Goal: Task Accomplishment & Management: Manage account settings

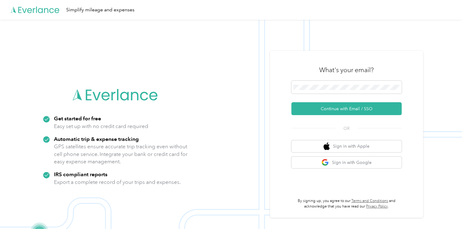
click at [319, 94] on div at bounding box center [346, 88] width 110 height 15
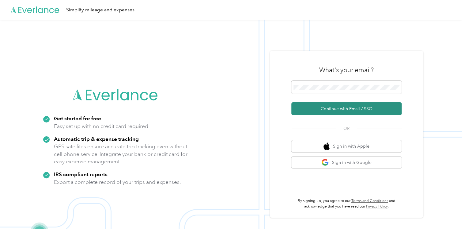
click at [331, 110] on button "Continue with Email / SSO" at bounding box center [346, 108] width 110 height 13
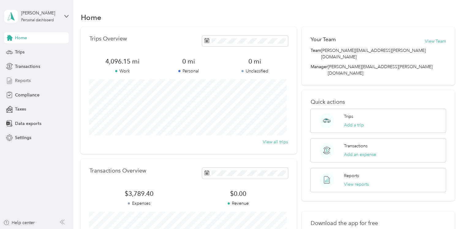
click at [27, 83] on span "Reports" at bounding box center [23, 80] width 16 height 6
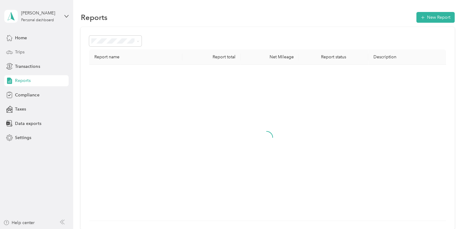
click at [36, 55] on div "Trips" at bounding box center [36, 52] width 64 height 11
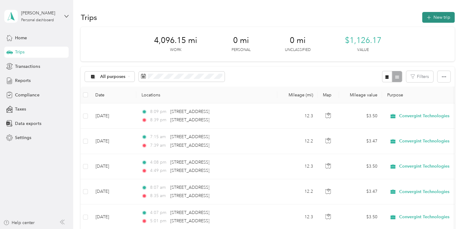
click at [434, 19] on button "New trip" at bounding box center [438, 17] width 32 height 11
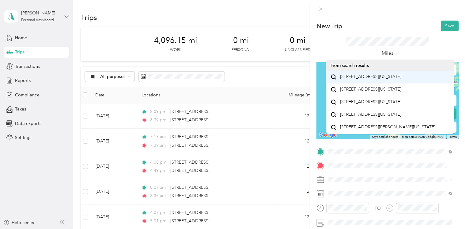
click at [385, 79] on span "[STREET_ADDRESS][US_STATE]" at bounding box center [370, 77] width 61 height 6
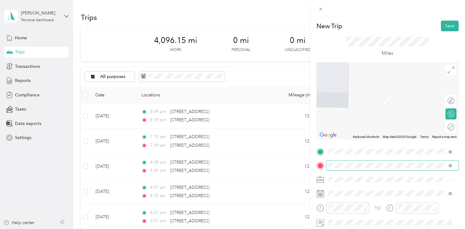
click at [354, 169] on span at bounding box center [392, 165] width 132 height 10
click at [386, 117] on span "[STREET_ADDRESS][US_STATE]" at bounding box center [370, 115] width 61 height 6
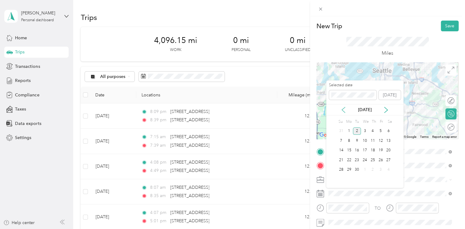
click at [343, 107] on icon at bounding box center [343, 110] width 6 height 6
click at [386, 107] on icon at bounding box center [386, 110] width 6 height 6
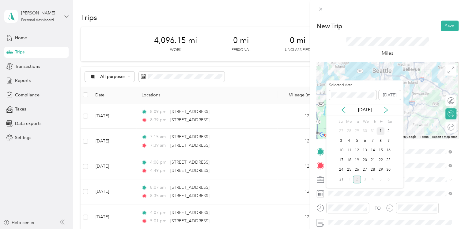
click at [380, 128] on div "1" at bounding box center [381, 131] width 8 height 8
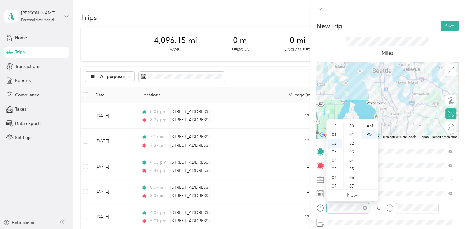
scroll to position [412, 0]
click at [333, 169] on div "07" at bounding box center [335, 169] width 15 height 9
click at [368, 124] on div "AM" at bounding box center [369, 126] width 15 height 9
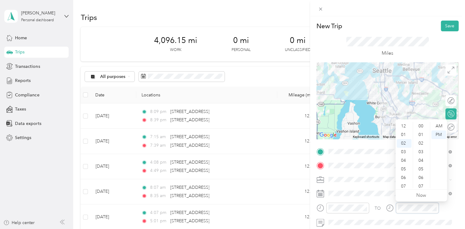
scroll to position [412, 0]
click at [404, 178] on div "08" at bounding box center [404, 177] width 15 height 9
click at [422, 138] on div "44" at bounding box center [421, 136] width 15 height 9
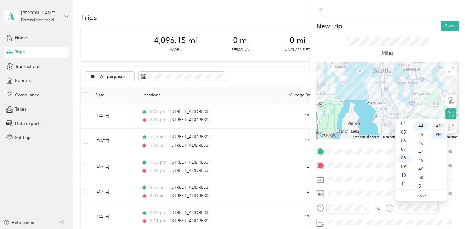
click at [439, 126] on div "AM" at bounding box center [438, 126] width 15 height 9
click at [421, 135] on div "20" at bounding box center [421, 135] width 15 height 9
click at [437, 127] on div "AM" at bounding box center [438, 126] width 15 height 9
click at [405, 171] on div "07" at bounding box center [404, 169] width 15 height 9
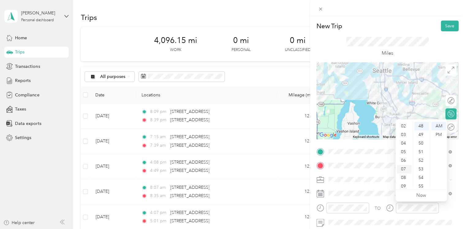
scroll to position [37, 0]
click at [405, 160] on div "08" at bounding box center [404, 158] width 15 height 9
click at [420, 144] on div "03" at bounding box center [421, 140] width 15 height 9
click at [420, 144] on div "05" at bounding box center [421, 143] width 15 height 9
click at [421, 172] on div "10" at bounding box center [421, 169] width 15 height 9
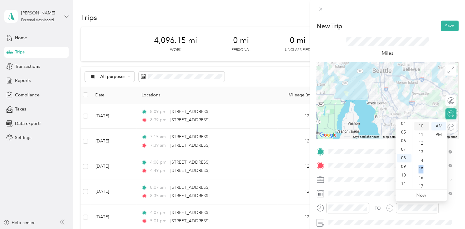
click at [421, 172] on div "15" at bounding box center [421, 169] width 15 height 9
drag, startPoint x: 421, startPoint y: 172, endPoint x: 420, endPoint y: 140, distance: 31.9
click at [420, 140] on div "17" at bounding box center [421, 143] width 15 height 9
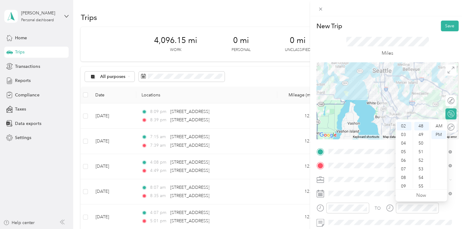
drag, startPoint x: 420, startPoint y: 140, endPoint x: 404, endPoint y: 178, distance: 41.3
click at [404, 178] on div "08" at bounding box center [404, 177] width 15 height 9
click at [422, 139] on div "12" at bounding box center [421, 139] width 15 height 9
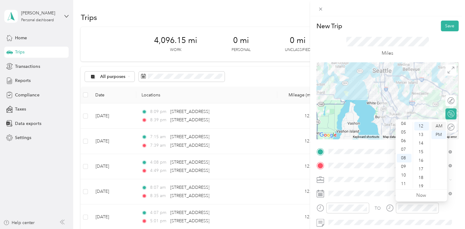
click at [439, 127] on div "AM" at bounding box center [438, 126] width 15 height 9
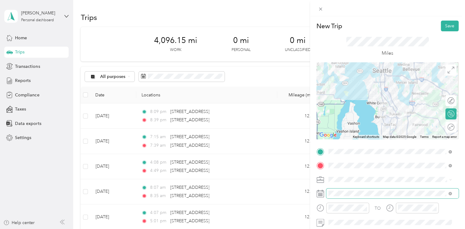
click at [379, 190] on span at bounding box center [392, 193] width 132 height 10
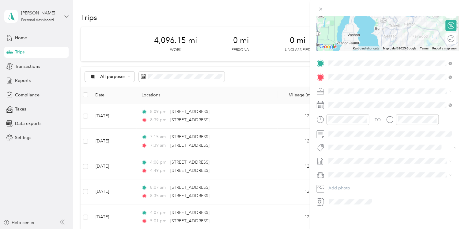
scroll to position [0, 0]
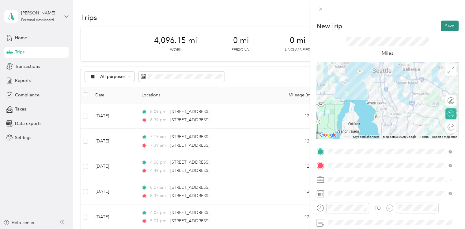
click at [444, 24] on button "Save" at bounding box center [450, 26] width 18 height 11
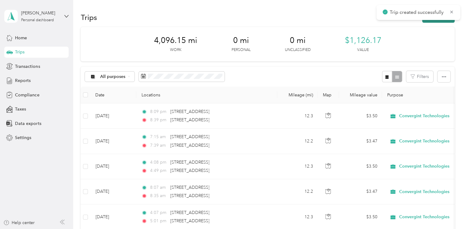
click at [442, 21] on button "New trip" at bounding box center [438, 17] width 32 height 11
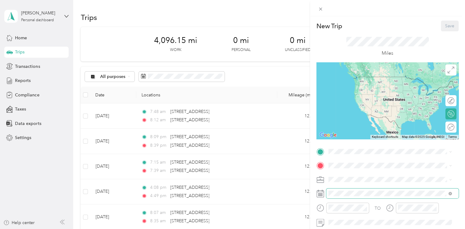
click at [351, 190] on span at bounding box center [392, 193] width 132 height 10
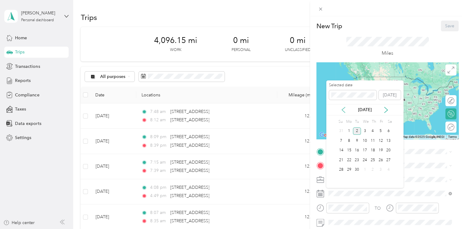
click at [340, 111] on icon at bounding box center [343, 110] width 6 height 6
click at [380, 131] on div "1" at bounding box center [381, 131] width 8 height 8
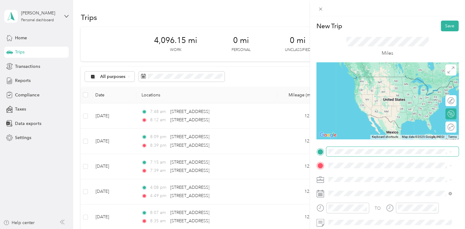
click at [341, 146] on span at bounding box center [392, 151] width 132 height 10
click at [372, 74] on span "[STREET_ADDRESS][US_STATE]" at bounding box center [370, 77] width 61 height 6
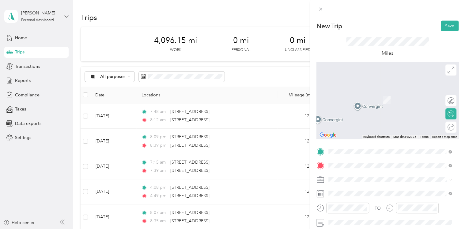
click at [378, 93] on span "[STREET_ADDRESS][US_STATE]" at bounding box center [370, 91] width 61 height 6
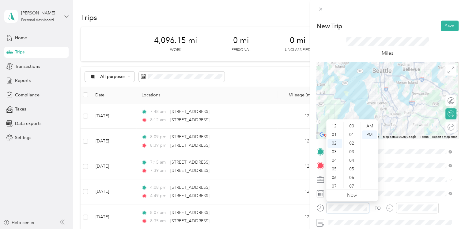
scroll to position [438, 0]
click at [335, 154] on div "05" at bounding box center [335, 151] width 15 height 9
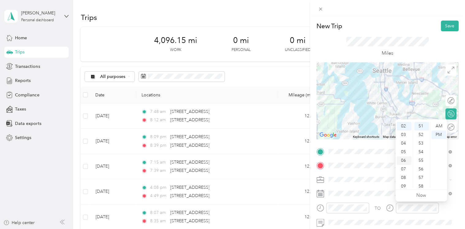
click at [403, 157] on div "06" at bounding box center [404, 160] width 15 height 9
click at [419, 131] on div "20" at bounding box center [421, 129] width 15 height 9
click at [387, 184] on div "TO Add photo" at bounding box center [388, 220] width 142 height 148
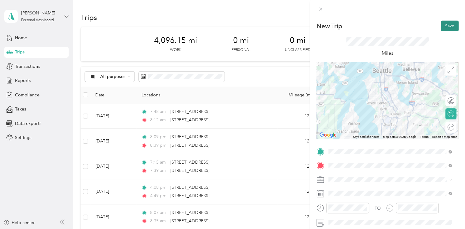
click at [444, 22] on button "Save" at bounding box center [450, 26] width 18 height 11
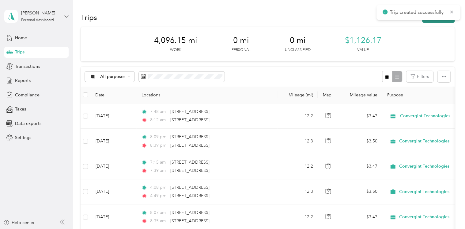
click at [442, 20] on button "New trip" at bounding box center [438, 17] width 32 height 11
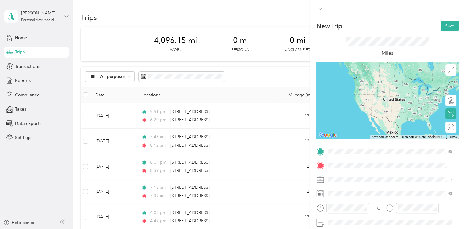
click at [381, 79] on span "[STREET_ADDRESS][US_STATE]" at bounding box center [370, 77] width 61 height 6
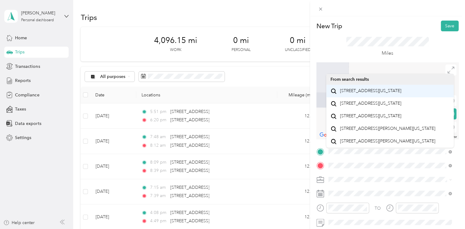
click at [374, 93] on span "[STREET_ADDRESS][US_STATE]" at bounding box center [370, 91] width 61 height 6
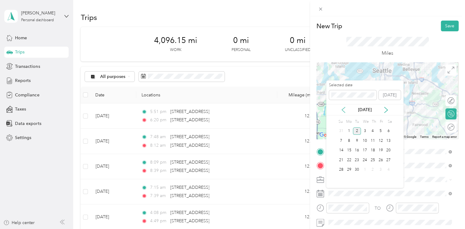
click at [342, 108] on icon at bounding box center [343, 110] width 6 height 6
click at [350, 142] on div "4" at bounding box center [349, 141] width 8 height 8
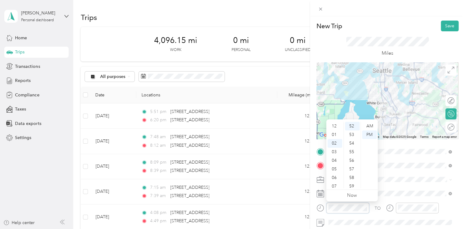
scroll to position [17, 0]
click at [335, 161] on div "06" at bounding box center [335, 160] width 15 height 9
click at [368, 124] on div "AM" at bounding box center [369, 126] width 15 height 9
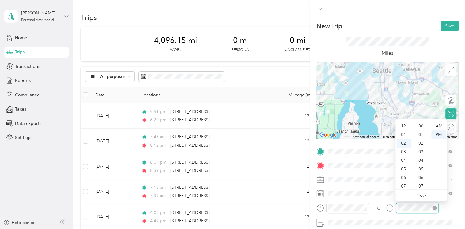
scroll to position [446, 0]
click at [403, 167] on div "07" at bounding box center [404, 169] width 15 height 9
click at [436, 123] on div "AM" at bounding box center [438, 126] width 15 height 9
click at [421, 129] on div "24" at bounding box center [421, 131] width 15 height 9
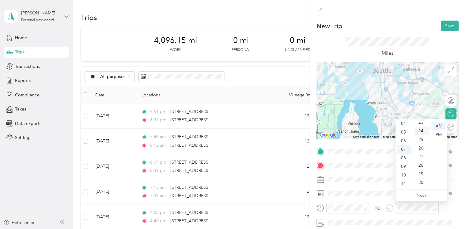
scroll to position [206, 0]
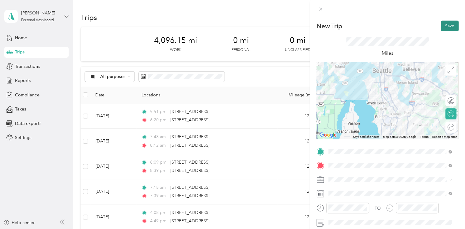
click at [444, 24] on button "Save" at bounding box center [450, 26] width 18 height 11
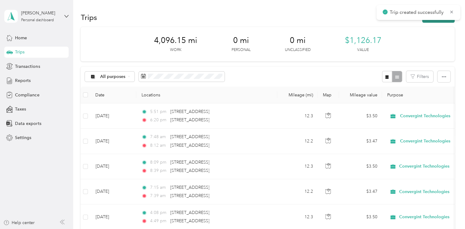
click at [430, 22] on button "New trip" at bounding box center [438, 17] width 32 height 11
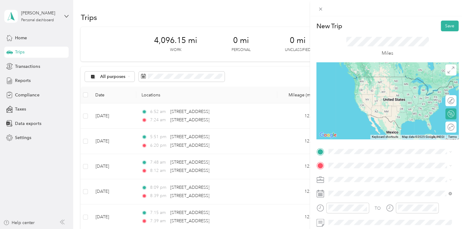
click at [373, 78] on span "[STREET_ADDRESS][US_STATE]" at bounding box center [370, 76] width 61 height 6
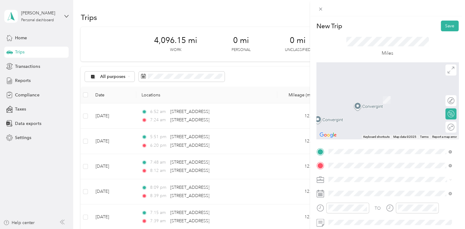
click at [382, 93] on span "[STREET_ADDRESS][US_STATE]" at bounding box center [370, 91] width 61 height 6
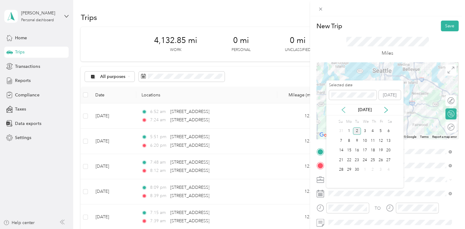
click at [341, 108] on icon at bounding box center [343, 110] width 6 height 6
click at [348, 142] on div "4" at bounding box center [349, 141] width 8 height 8
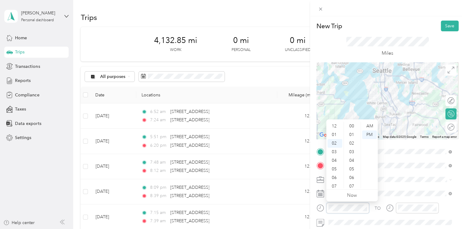
scroll to position [17, 0]
click at [336, 144] on div "04" at bounding box center [335, 143] width 15 height 9
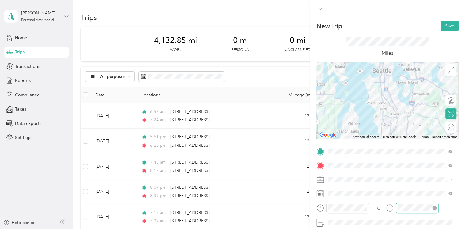
click at [413, 203] on div at bounding box center [417, 207] width 43 height 11
click at [406, 142] on div "04" at bounding box center [404, 143] width 15 height 9
click at [404, 133] on div "05" at bounding box center [404, 134] width 15 height 9
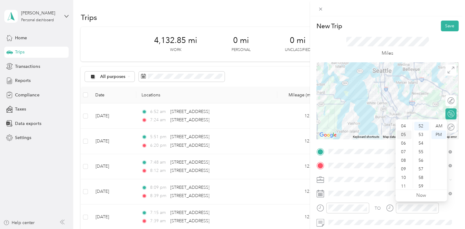
scroll to position [37, 0]
click at [421, 137] on div "16" at bounding box center [421, 135] width 15 height 9
click at [431, 39] on div "Miles" at bounding box center [388, 46] width 142 height 31
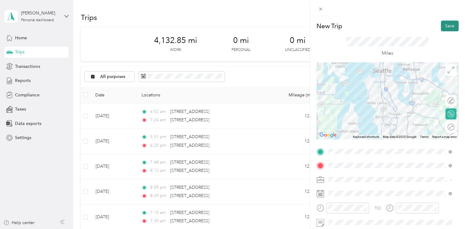
click at [441, 28] on button "Save" at bounding box center [450, 26] width 18 height 11
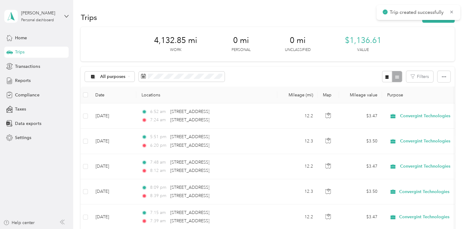
click at [437, 23] on div "Trips New trip" at bounding box center [268, 17] width 374 height 13
click at [436, 21] on button "New trip" at bounding box center [438, 17] width 32 height 11
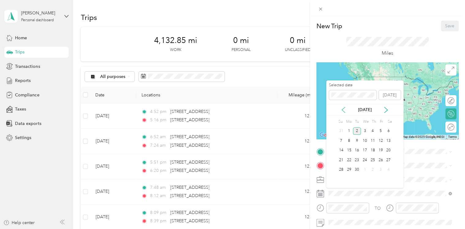
click at [343, 108] on icon at bounding box center [343, 110] width 3 height 6
click at [357, 139] on div "5" at bounding box center [357, 141] width 8 height 8
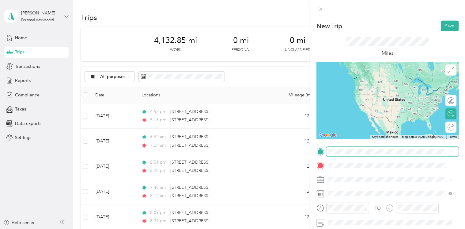
click at [336, 154] on span at bounding box center [392, 151] width 132 height 10
click at [368, 78] on span "[STREET_ADDRESS][US_STATE]" at bounding box center [370, 77] width 61 height 6
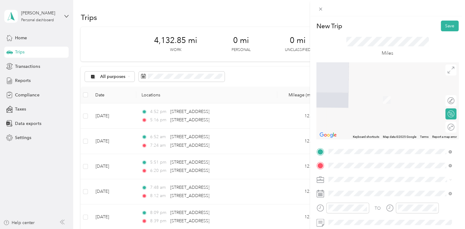
click at [371, 88] on span "[STREET_ADDRESS][US_STATE]" at bounding box center [370, 91] width 61 height 6
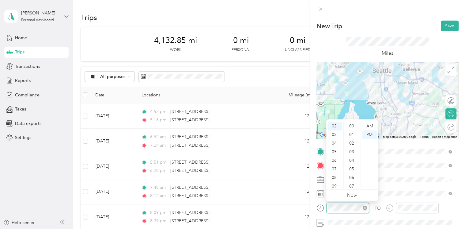
scroll to position [449, 0]
click at [337, 150] on div "05" at bounding box center [335, 151] width 15 height 9
click at [334, 146] on div "07" at bounding box center [335, 149] width 15 height 9
click at [365, 128] on div "AM" at bounding box center [369, 126] width 15 height 9
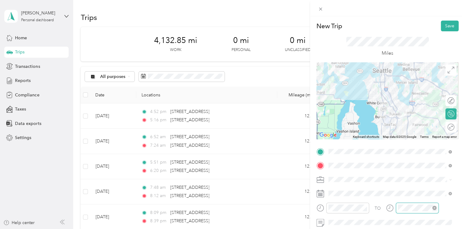
scroll to position [449, 0]
click at [404, 174] on div "08" at bounding box center [404, 177] width 15 height 9
click at [422, 135] on div "23" at bounding box center [421, 133] width 15 height 9
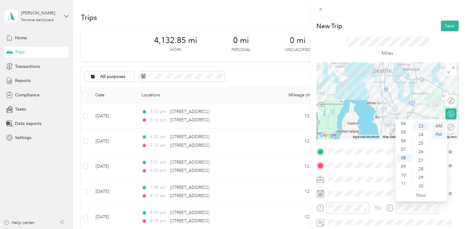
click at [440, 128] on div "AM" at bounding box center [438, 126] width 15 height 9
click at [440, 34] on div "Miles" at bounding box center [388, 46] width 142 height 31
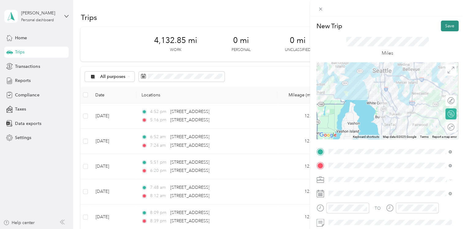
click at [444, 29] on button "Save" at bounding box center [450, 26] width 18 height 11
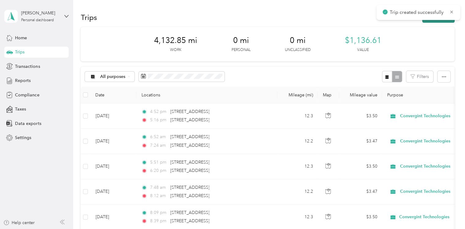
click at [444, 21] on button "New trip" at bounding box center [438, 17] width 32 height 11
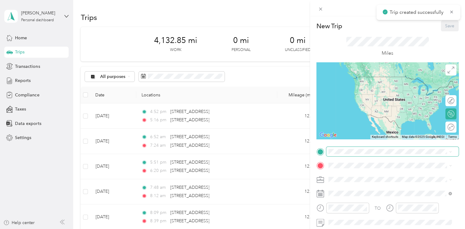
click at [341, 156] on span at bounding box center [392, 151] width 132 height 10
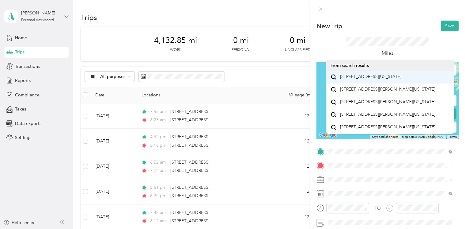
click at [377, 79] on span "[STREET_ADDRESS][US_STATE]" at bounding box center [370, 77] width 61 height 6
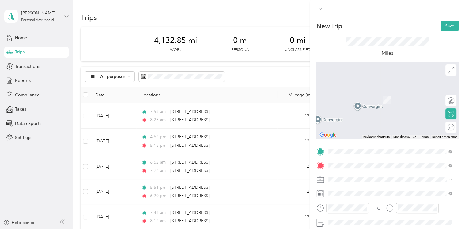
click at [373, 91] on span "[STREET_ADDRESS][US_STATE]" at bounding box center [370, 91] width 61 height 6
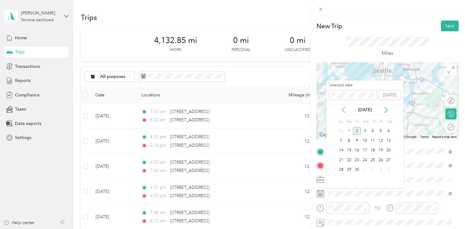
click at [346, 111] on icon at bounding box center [343, 110] width 6 height 6
click at [359, 139] on div "5" at bounding box center [357, 141] width 8 height 8
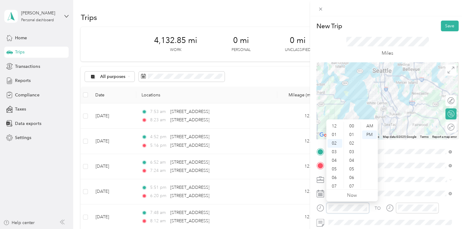
scroll to position [449, 0]
click at [334, 149] on div "05" at bounding box center [335, 151] width 15 height 9
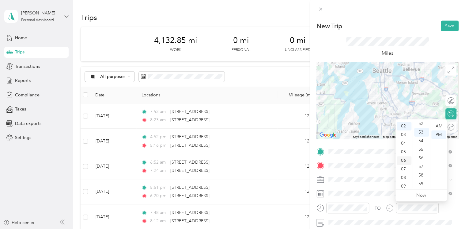
click at [405, 161] on div "06" at bounding box center [404, 160] width 15 height 9
click at [422, 176] on div "06" at bounding box center [421, 177] width 15 height 9
click at [422, 176] on div "12" at bounding box center [421, 177] width 15 height 9
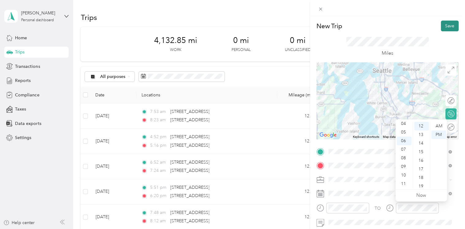
click at [441, 28] on button "Save" at bounding box center [450, 26] width 18 height 11
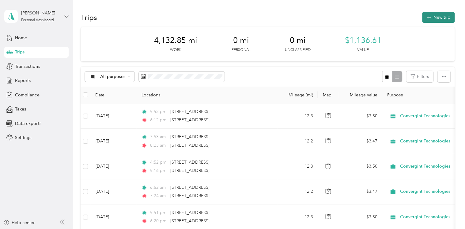
click at [431, 17] on button "New trip" at bounding box center [438, 17] width 32 height 11
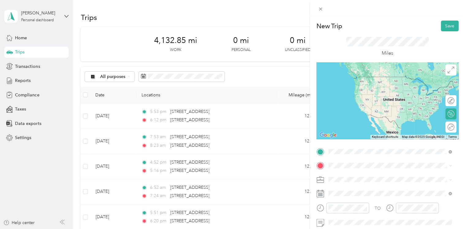
click at [373, 79] on span "[STREET_ADDRESS][US_STATE]" at bounding box center [370, 77] width 61 height 6
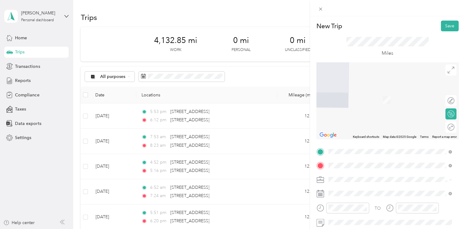
click at [368, 93] on span "[STREET_ADDRESS][US_STATE]" at bounding box center [370, 91] width 61 height 6
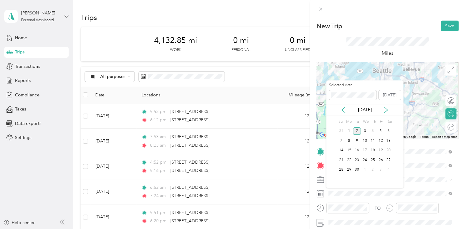
click at [342, 114] on div "[DATE]" at bounding box center [364, 109] width 77 height 11
click at [344, 110] on icon at bounding box center [343, 110] width 6 height 6
click at [359, 140] on div "5" at bounding box center [357, 141] width 8 height 8
click at [365, 142] on div "6" at bounding box center [365, 141] width 8 height 8
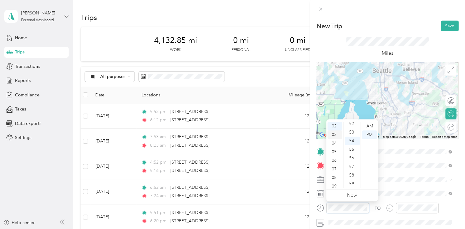
scroll to position [0, 0]
click at [335, 183] on div "07" at bounding box center [335, 186] width 15 height 9
click at [370, 125] on div "AM" at bounding box center [369, 126] width 15 height 9
click at [354, 138] on div "34" at bounding box center [352, 139] width 15 height 9
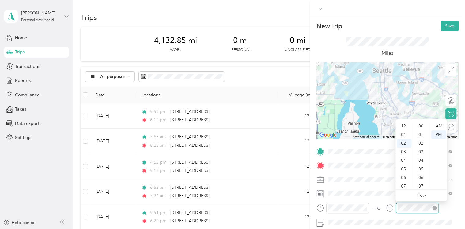
scroll to position [449, 0]
click at [403, 176] on div "08" at bounding box center [404, 177] width 15 height 9
click at [424, 144] on div "02" at bounding box center [421, 143] width 15 height 9
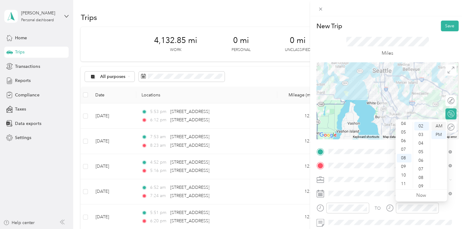
click at [439, 125] on div "AM" at bounding box center [438, 126] width 15 height 9
click at [423, 51] on div "Miles" at bounding box center [387, 47] width 83 height 20
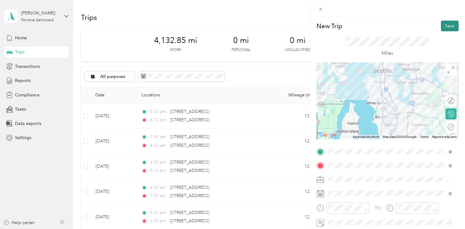
click at [446, 28] on button "Save" at bounding box center [450, 26] width 18 height 11
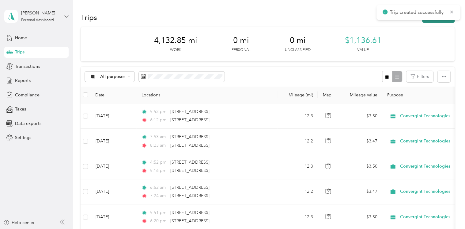
click at [429, 21] on button "New trip" at bounding box center [438, 17] width 32 height 11
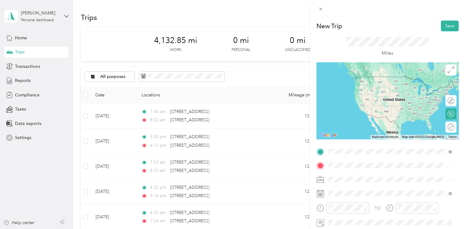
click at [378, 79] on span "[STREET_ADDRESS][US_STATE]" at bounding box center [370, 77] width 61 height 6
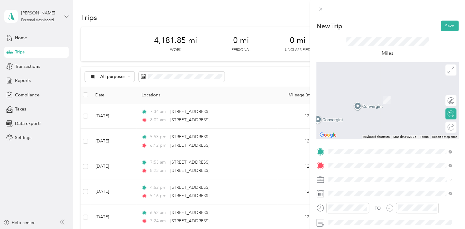
click at [373, 92] on span "[STREET_ADDRESS][PERSON_NAME][US_STATE]" at bounding box center [387, 91] width 95 height 6
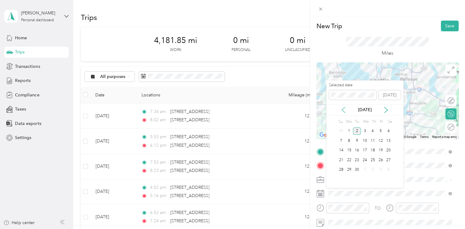
click at [344, 110] on icon at bounding box center [343, 110] width 6 height 6
click at [364, 139] on div "6" at bounding box center [365, 141] width 8 height 8
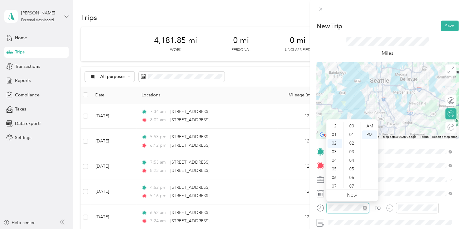
scroll to position [449, 0]
click at [335, 176] on div "10" at bounding box center [335, 175] width 15 height 9
click at [366, 127] on div "AM" at bounding box center [369, 126] width 15 height 9
click at [409, 213] on div at bounding box center [412, 209] width 53 height 15
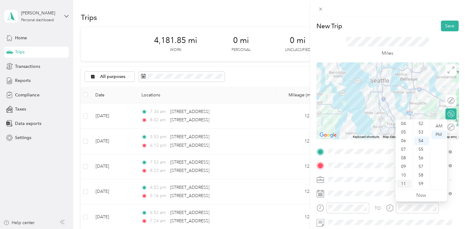
click at [404, 181] on div "11" at bounding box center [404, 183] width 15 height 9
click at [438, 125] on div "AM" at bounding box center [438, 126] width 15 height 9
click at [451, 45] on div "Miles" at bounding box center [388, 46] width 142 height 31
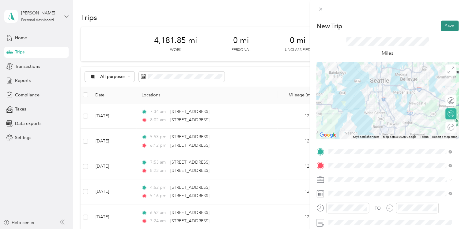
click at [449, 24] on button "Save" at bounding box center [450, 26] width 18 height 11
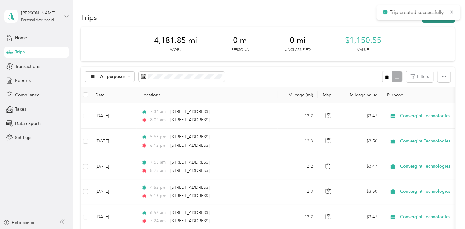
click at [432, 21] on button "New trip" at bounding box center [438, 17] width 32 height 11
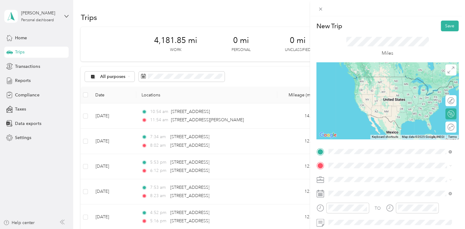
click at [360, 176] on span "[STREET_ADDRESS][PERSON_NAME][US_STATE]" at bounding box center [387, 174] width 95 height 6
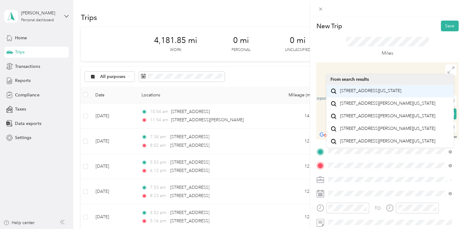
click at [356, 93] on span "[STREET_ADDRESS][US_STATE]" at bounding box center [370, 91] width 61 height 6
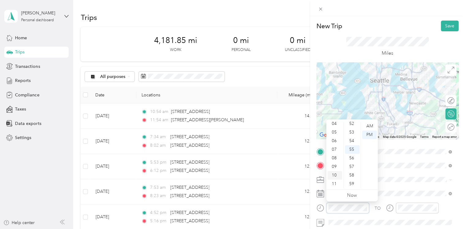
scroll to position [0, 0]
click at [336, 122] on div "12" at bounding box center [335, 126] width 15 height 9
click at [353, 131] on div "34" at bounding box center [352, 127] width 15 height 9
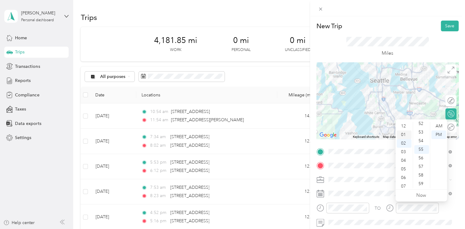
click at [404, 135] on div "01" at bounding box center [404, 134] width 15 height 9
click at [430, 40] on div "Miles" at bounding box center [388, 46] width 142 height 31
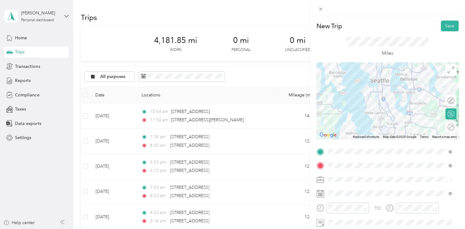
click at [450, 15] on div at bounding box center [387, 8] width 155 height 16
click at [445, 24] on button "Save" at bounding box center [450, 26] width 18 height 11
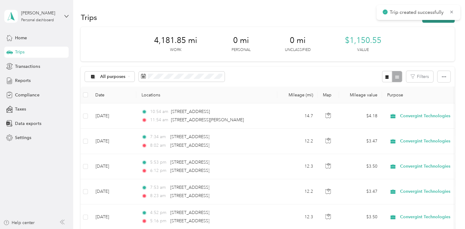
click at [428, 21] on button "New trip" at bounding box center [438, 17] width 32 height 11
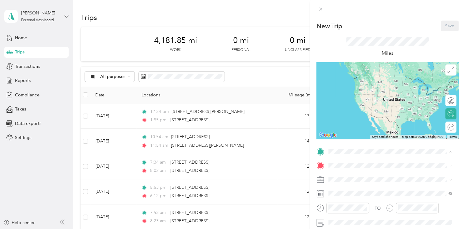
click at [251, 124] on div "New Trip Save This trip cannot be edited because it is either under review, app…" at bounding box center [232, 114] width 465 height 229
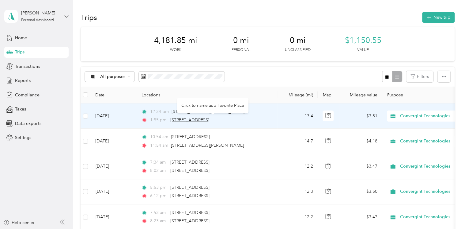
click at [209, 119] on span "[STREET_ADDRESS]" at bounding box center [189, 119] width 39 height 5
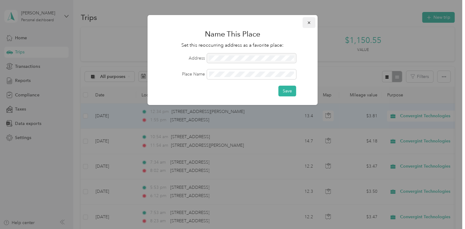
click at [307, 23] on icon "button" at bounding box center [309, 23] width 4 height 4
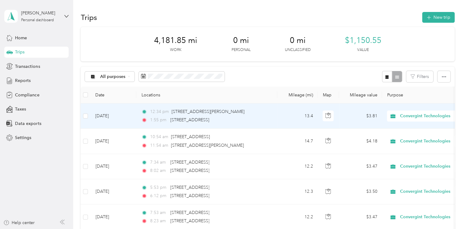
click at [110, 114] on td "[DATE]" at bounding box center [113, 115] width 46 height 25
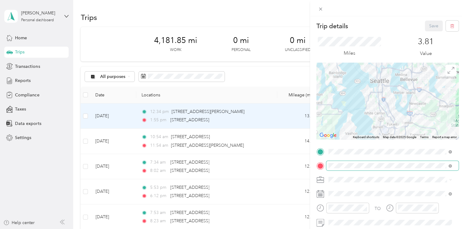
scroll to position [8, 0]
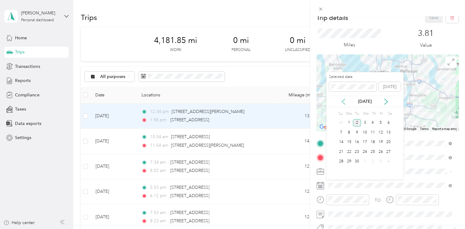
click at [344, 102] on icon at bounding box center [343, 101] width 6 height 6
click at [365, 131] on div "6" at bounding box center [365, 132] width 8 height 8
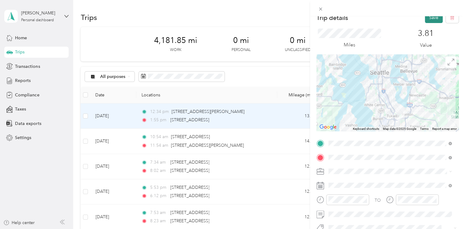
click at [428, 19] on button "Save" at bounding box center [434, 17] width 18 height 11
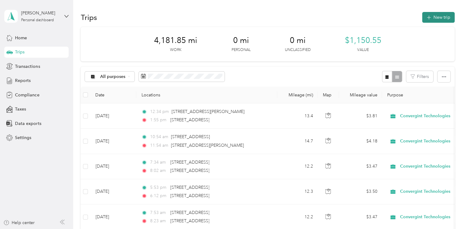
click at [427, 22] on button "New trip" at bounding box center [438, 17] width 32 height 11
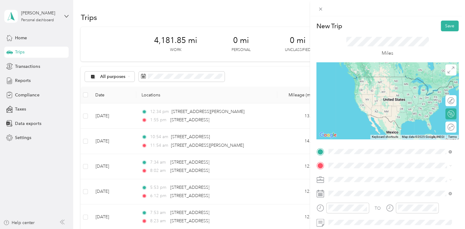
click at [391, 79] on span "[STREET_ADDRESS][US_STATE]" at bounding box center [370, 77] width 61 height 6
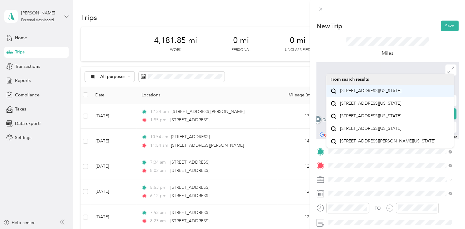
click at [373, 93] on span "[STREET_ADDRESS][US_STATE]" at bounding box center [370, 91] width 61 height 6
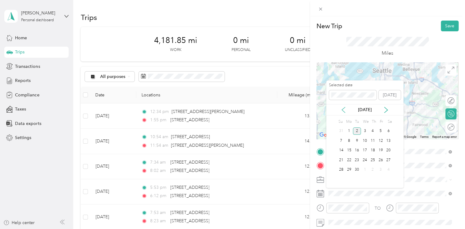
click at [341, 112] on icon at bounding box center [343, 110] width 6 height 6
click at [366, 140] on div "6" at bounding box center [365, 141] width 8 height 8
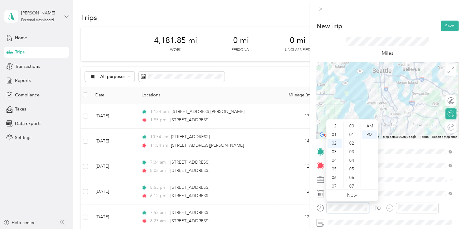
scroll to position [449, 0]
click at [333, 144] on div "04" at bounding box center [335, 143] width 15 height 9
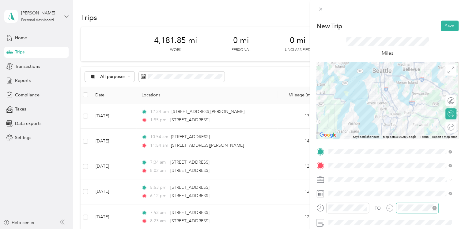
click at [409, 203] on div at bounding box center [417, 207] width 43 height 11
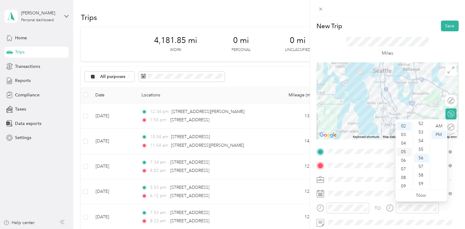
click at [403, 151] on div "05" at bounding box center [404, 151] width 15 height 9
click at [419, 180] on div "06" at bounding box center [421, 177] width 15 height 9
click at [419, 180] on div "12" at bounding box center [421, 177] width 15 height 9
click at [419, 180] on div "18" at bounding box center [421, 177] width 15 height 9
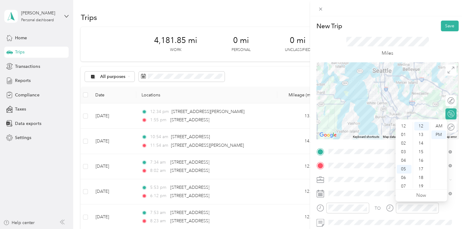
scroll to position [154, 0]
click at [441, 49] on div "Miles" at bounding box center [388, 46] width 142 height 31
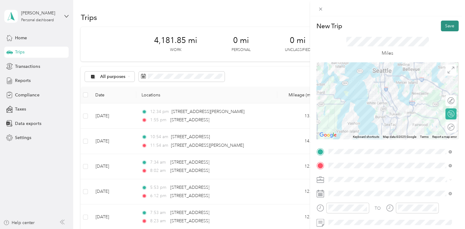
click at [447, 26] on button "Save" at bounding box center [450, 26] width 18 height 11
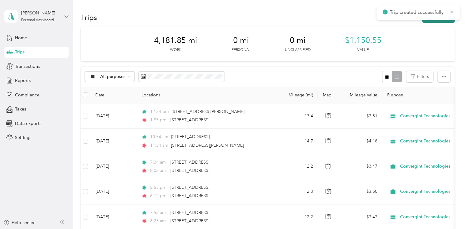
click at [444, 22] on button "New trip" at bounding box center [438, 17] width 32 height 11
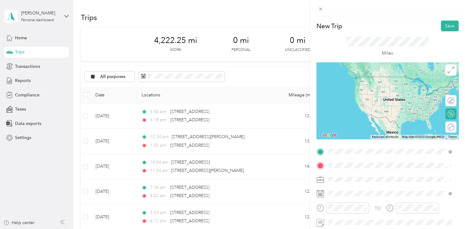
click at [365, 77] on span "[STREET_ADDRESS][US_STATE]" at bounding box center [370, 77] width 61 height 6
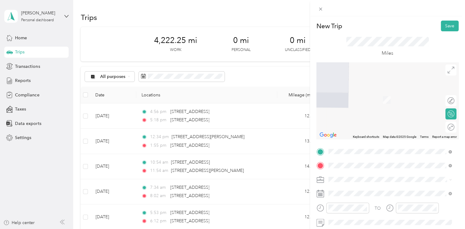
click at [385, 100] on span "[STREET_ADDRESS][US_STATE]" at bounding box center [370, 97] width 61 height 6
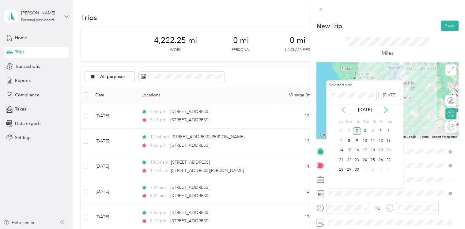
click at [345, 108] on icon at bounding box center [343, 110] width 6 height 6
click at [373, 140] on div "7" at bounding box center [373, 141] width 8 height 8
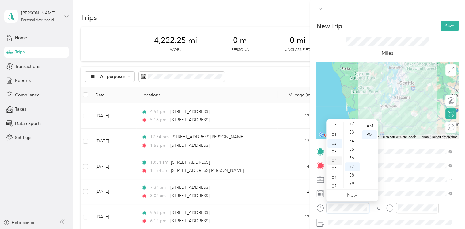
scroll to position [37, 0]
click at [335, 173] on div "10" at bounding box center [335, 175] width 15 height 9
click at [333, 155] on div "08" at bounding box center [335, 158] width 15 height 9
click at [333, 149] on div "07" at bounding box center [335, 149] width 15 height 9
click at [355, 144] on div "54" at bounding box center [352, 140] width 15 height 9
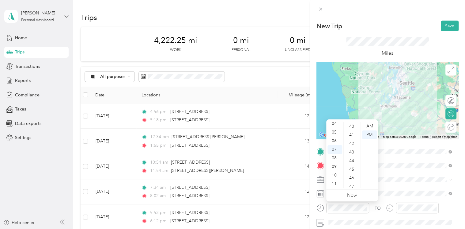
click at [355, 144] on div "42" at bounding box center [352, 143] width 15 height 9
click at [369, 129] on div "AM" at bounding box center [369, 126] width 15 height 9
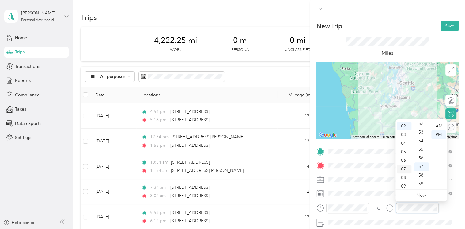
scroll to position [37, 0]
click at [404, 183] on div "11" at bounding box center [404, 183] width 15 height 9
click at [439, 127] on div "AM" at bounding box center [438, 126] width 15 height 9
click at [425, 150] on div "43" at bounding box center [421, 151] width 15 height 9
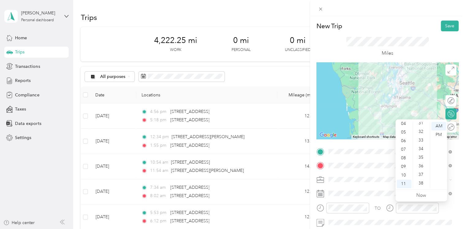
click at [431, 42] on div "Miles" at bounding box center [388, 46] width 142 height 31
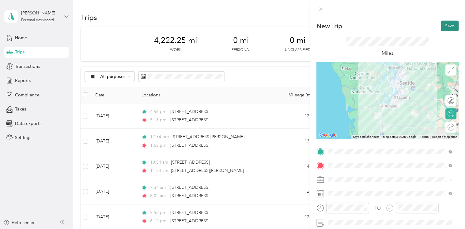
click at [443, 28] on button "Save" at bounding box center [450, 26] width 18 height 11
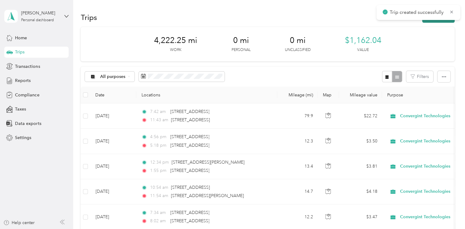
click at [435, 21] on button "New trip" at bounding box center [438, 17] width 32 height 11
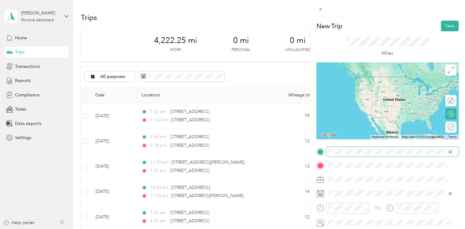
click at [384, 154] on span at bounding box center [392, 151] width 132 height 10
click at [374, 176] on span "[STREET_ADDRESS][US_STATE]" at bounding box center [370, 174] width 61 height 6
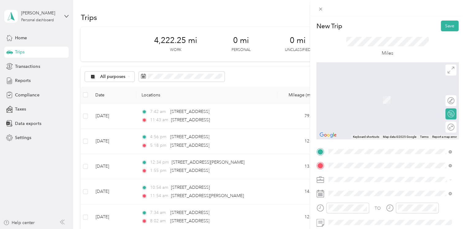
click at [344, 93] on span "[STREET_ADDRESS][US_STATE]" at bounding box center [370, 91] width 61 height 6
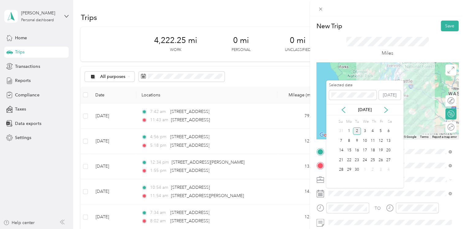
click at [345, 105] on div "[DATE]" at bounding box center [364, 109] width 77 height 11
click at [344, 108] on icon at bounding box center [343, 110] width 3 height 6
click at [373, 139] on div "7" at bounding box center [373, 141] width 8 height 8
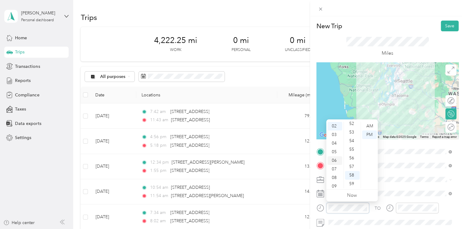
scroll to position [0, 0]
click at [336, 132] on div "01" at bounding box center [335, 134] width 15 height 9
click at [353, 147] on div "03" at bounding box center [352, 151] width 15 height 9
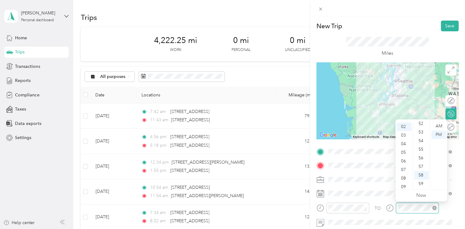
scroll to position [17, 0]
click at [442, 46] on div "Miles" at bounding box center [388, 46] width 142 height 31
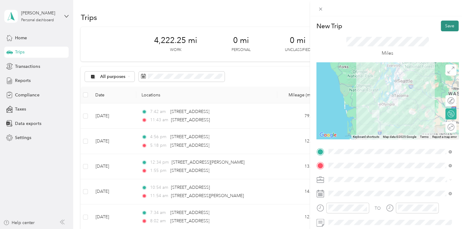
click at [443, 26] on button "Save" at bounding box center [450, 26] width 18 height 11
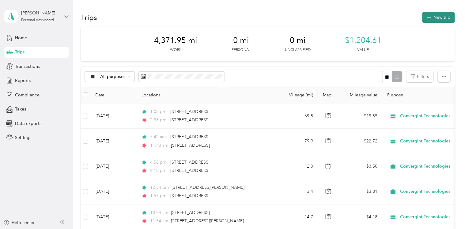
click at [438, 17] on button "New trip" at bounding box center [438, 17] width 32 height 11
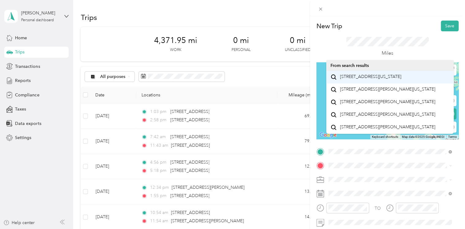
click at [379, 73] on div "[STREET_ADDRESS][US_STATE]" at bounding box center [390, 77] width 119 height 8
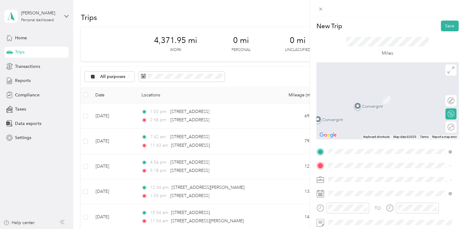
click at [394, 89] on span "[STREET_ADDRESS][US_STATE]" at bounding box center [370, 91] width 61 height 6
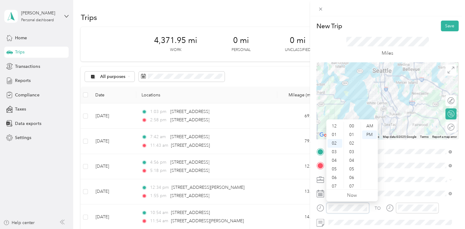
scroll to position [449, 0]
click at [335, 161] on div "06" at bounding box center [335, 160] width 15 height 9
click at [335, 125] on div "04" at bounding box center [335, 123] width 15 height 9
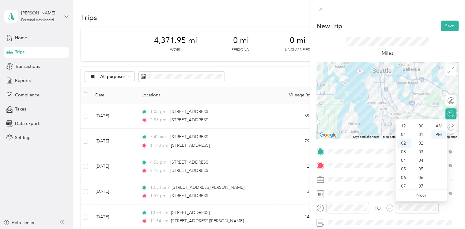
scroll to position [449, 0]
click at [406, 151] on div "05" at bounding box center [404, 151] width 15 height 9
click at [424, 134] on div "21" at bounding box center [421, 132] width 15 height 9
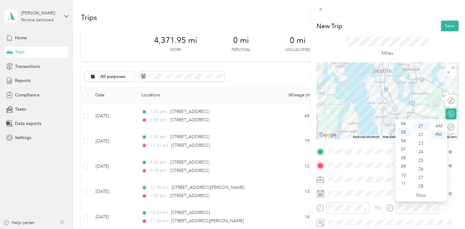
click at [422, 54] on div "Miles" at bounding box center [387, 47] width 83 height 20
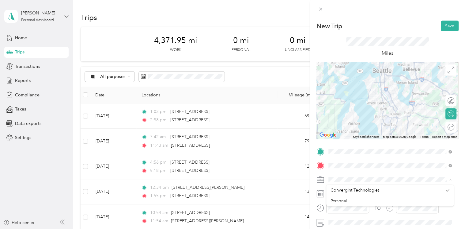
click at [357, 175] on span at bounding box center [392, 179] width 132 height 10
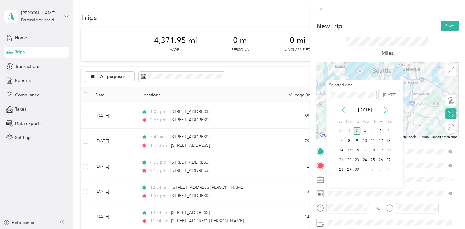
click at [345, 108] on icon at bounding box center [343, 110] width 6 height 6
click at [371, 138] on div "7" at bounding box center [373, 141] width 8 height 8
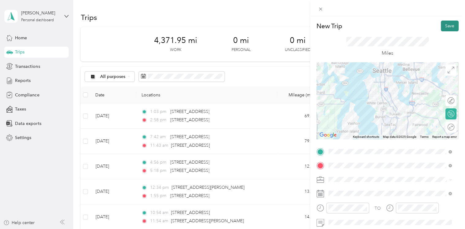
click at [443, 30] on button "Save" at bounding box center [450, 26] width 18 height 11
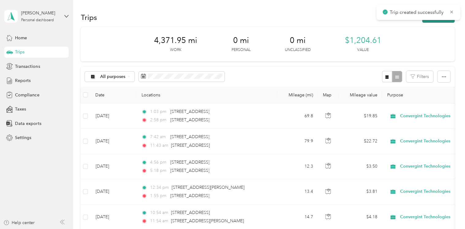
click at [438, 22] on button "New trip" at bounding box center [438, 17] width 32 height 11
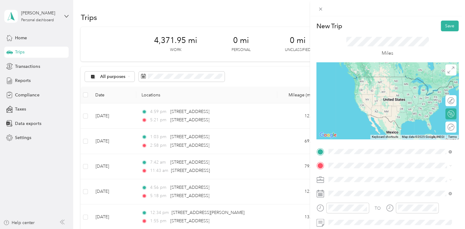
click at [377, 78] on span "[STREET_ADDRESS][US_STATE]" at bounding box center [370, 77] width 61 height 6
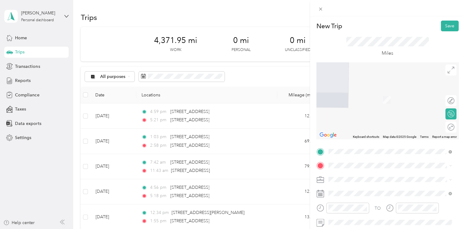
click at [364, 186] on span "[STREET_ADDRESS][PERSON_NAME][US_STATE]" at bounding box center [387, 187] width 95 height 6
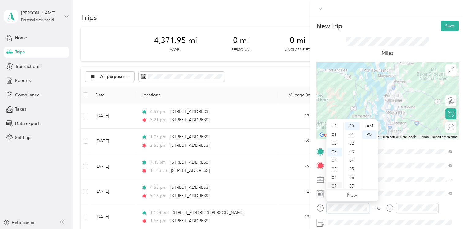
scroll to position [37, 0]
click at [333, 172] on div "10" at bounding box center [335, 175] width 15 height 9
click at [366, 129] on div "AM" at bounding box center [369, 126] width 15 height 9
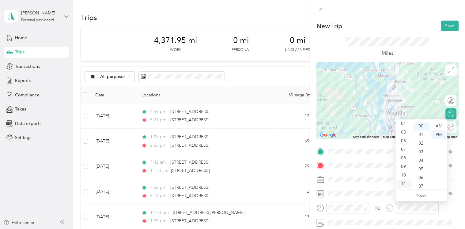
click at [404, 184] on div "11" at bounding box center [404, 183] width 15 height 9
click at [438, 128] on div "AM" at bounding box center [438, 126] width 15 height 9
click at [423, 150] on div "03" at bounding box center [421, 151] width 15 height 9
click at [410, 51] on div "Miles" at bounding box center [387, 47] width 83 height 20
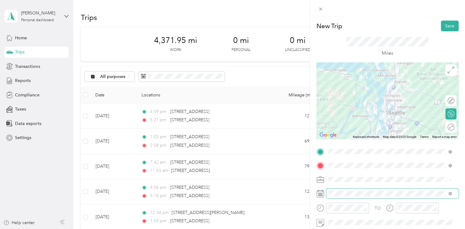
click at [347, 197] on span at bounding box center [392, 193] width 132 height 10
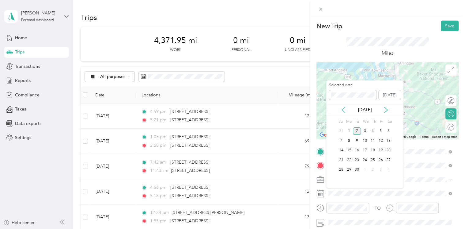
click at [342, 108] on icon at bounding box center [343, 110] width 6 height 6
click at [380, 139] on div "8" at bounding box center [381, 141] width 8 height 8
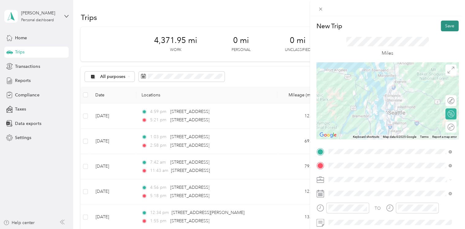
click at [441, 28] on button "Save" at bounding box center [450, 26] width 18 height 11
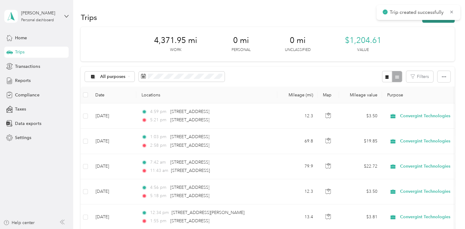
click at [424, 21] on button "New trip" at bounding box center [438, 17] width 32 height 11
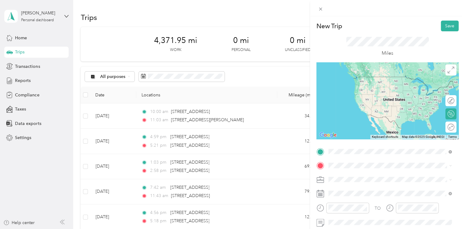
click at [365, 176] on span "[STREET_ADDRESS][PERSON_NAME][US_STATE]" at bounding box center [387, 174] width 95 height 6
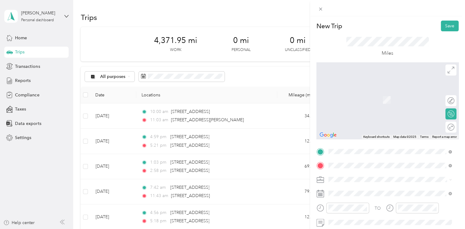
click at [387, 91] on span "[STREET_ADDRESS][US_STATE]" at bounding box center [370, 91] width 61 height 6
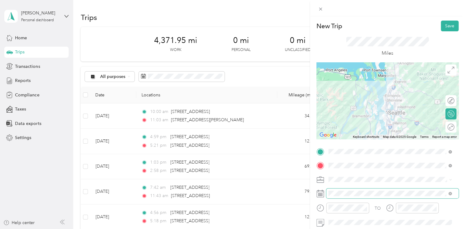
click at [347, 188] on span at bounding box center [392, 193] width 132 height 10
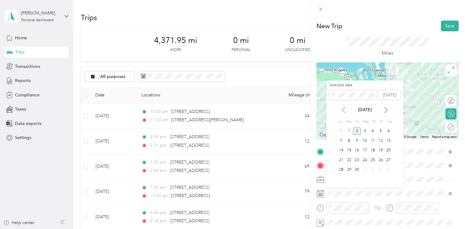
click at [344, 111] on icon at bounding box center [343, 110] width 6 height 6
click at [379, 140] on div "8" at bounding box center [381, 141] width 8 height 8
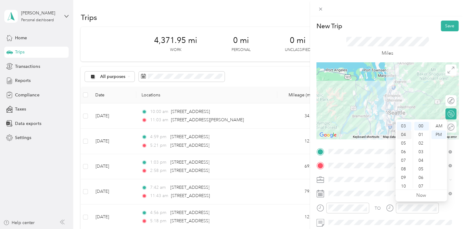
click at [403, 137] on div "04" at bounding box center [404, 134] width 15 height 9
click at [431, 53] on div "Miles" at bounding box center [388, 46] width 142 height 31
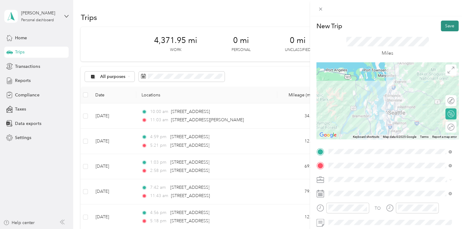
click at [444, 29] on button "Save" at bounding box center [450, 26] width 18 height 11
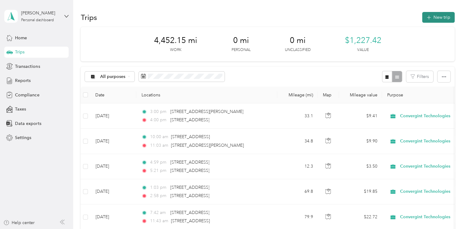
click at [442, 13] on button "New trip" at bounding box center [438, 17] width 32 height 11
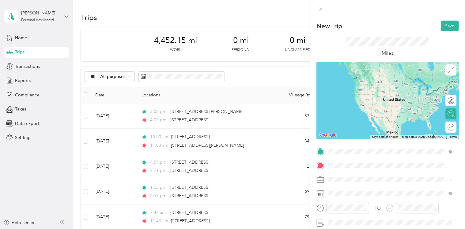
click at [373, 79] on span "[STREET_ADDRESS][US_STATE]" at bounding box center [370, 77] width 61 height 6
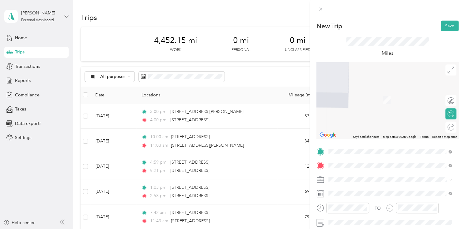
click at [388, 92] on span "[STREET_ADDRESS][US_STATE]" at bounding box center [370, 91] width 61 height 6
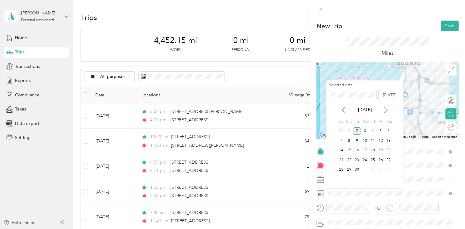
click at [347, 106] on div "[DATE]" at bounding box center [364, 109] width 77 height 11
click at [343, 110] on icon at bounding box center [343, 110] width 6 height 6
click at [350, 150] on div "11" at bounding box center [349, 150] width 8 height 8
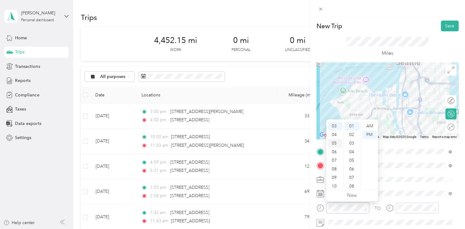
scroll to position [0, 0]
click at [336, 125] on div "12" at bounding box center [335, 126] width 15 height 9
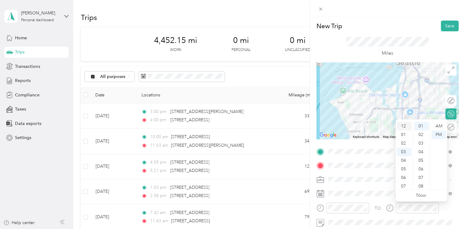
click at [406, 123] on div "12" at bounding box center [404, 126] width 15 height 9
click at [424, 159] on div "19" at bounding box center [421, 158] width 15 height 9
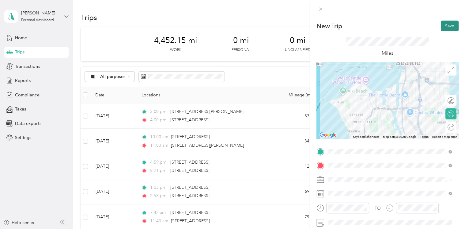
click at [441, 27] on button "Save" at bounding box center [450, 26] width 18 height 11
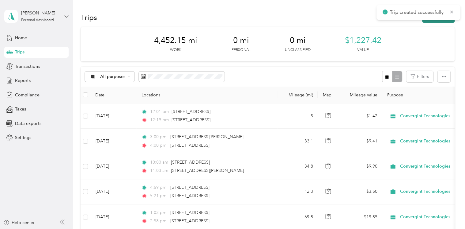
click at [437, 22] on button "New trip" at bounding box center [438, 17] width 32 height 11
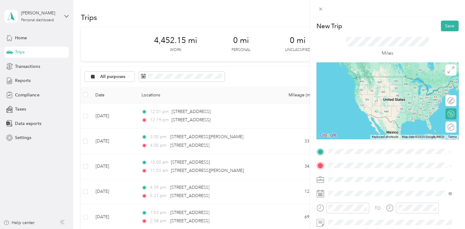
click at [380, 79] on span "[STREET_ADDRESS][US_STATE]" at bounding box center [370, 77] width 61 height 6
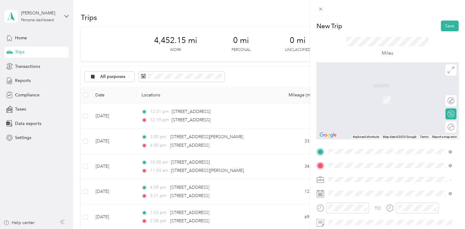
click at [364, 95] on div "[STREET_ADDRESS][US_STATE]" at bounding box center [390, 91] width 119 height 8
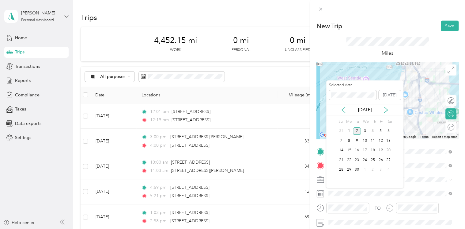
click at [345, 110] on icon at bounding box center [343, 110] width 6 height 6
click at [350, 148] on div "11" at bounding box center [349, 150] width 8 height 8
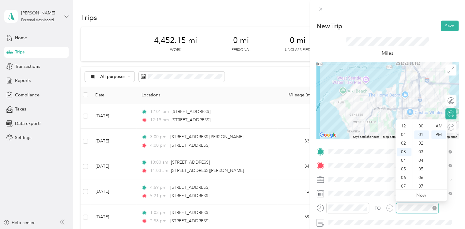
scroll to position [9, 0]
click at [420, 164] on div "21" at bounding box center [421, 165] width 15 height 9
click at [440, 35] on div "Miles" at bounding box center [388, 46] width 142 height 31
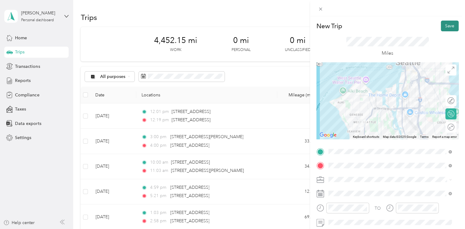
click at [445, 28] on button "Save" at bounding box center [450, 26] width 18 height 11
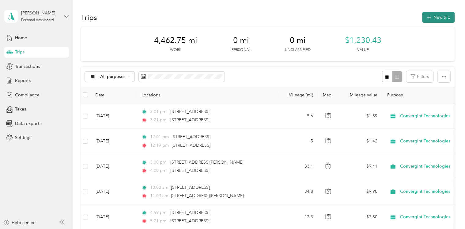
click at [444, 17] on button "New trip" at bounding box center [438, 17] width 32 height 11
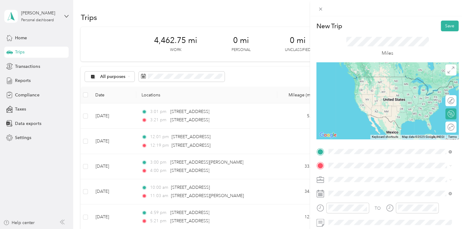
click at [381, 79] on span "[STREET_ADDRESS][US_STATE]" at bounding box center [370, 77] width 61 height 6
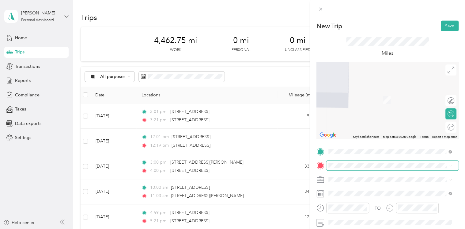
click at [352, 162] on span at bounding box center [392, 165] width 132 height 10
click at [381, 93] on span "[STREET_ADDRESS][US_STATE]" at bounding box center [370, 91] width 61 height 6
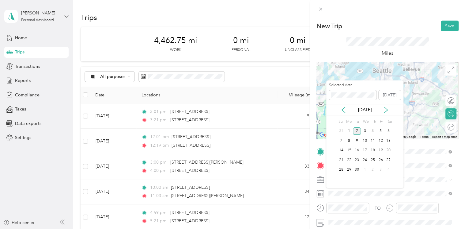
click at [344, 116] on div "Selected date [DATE] [DATE] Su Mo Tu We Th Fr Sa 31 1 2 3 4 5 6 7 8 9 10 11 12 …" at bounding box center [364, 133] width 77 height 107
click at [343, 111] on icon at bounding box center [343, 110] width 6 height 6
click at [375, 147] on div "14" at bounding box center [373, 150] width 8 height 8
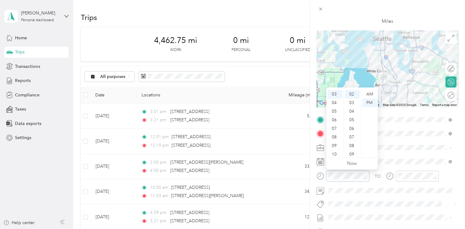
scroll to position [37, 0]
click at [336, 116] on div "07" at bounding box center [335, 117] width 15 height 9
click at [351, 123] on div "05" at bounding box center [352, 120] width 15 height 9
click at [351, 123] on div "08" at bounding box center [352, 120] width 15 height 9
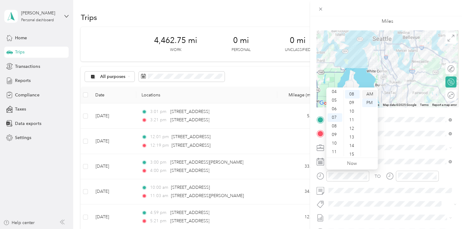
click at [368, 93] on div "AM" at bounding box center [369, 94] width 15 height 9
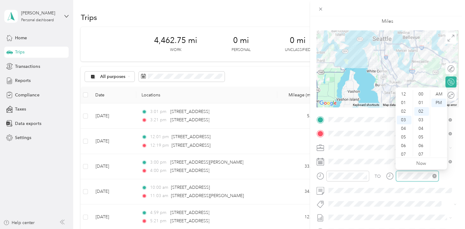
scroll to position [17, 0]
click at [405, 129] on div "07" at bounding box center [404, 128] width 15 height 9
click at [422, 151] on div "31" at bounding box center [421, 148] width 15 height 9
click at [422, 151] on div "38" at bounding box center [421, 154] width 15 height 9
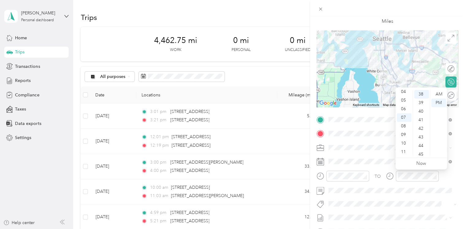
click at [422, 151] on div "45" at bounding box center [421, 154] width 15 height 9
click at [452, 185] on span at bounding box center [392, 190] width 132 height 10
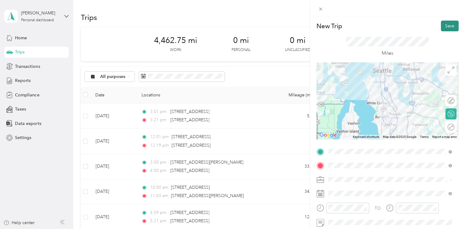
click at [441, 26] on button "Save" at bounding box center [450, 26] width 18 height 11
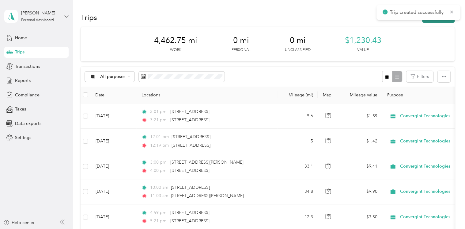
click at [439, 21] on button "New trip" at bounding box center [438, 17] width 32 height 11
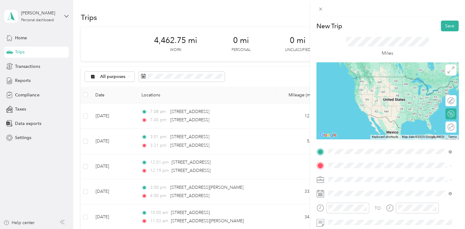
click at [372, 79] on span "[STREET_ADDRESS][US_STATE]" at bounding box center [370, 77] width 61 height 6
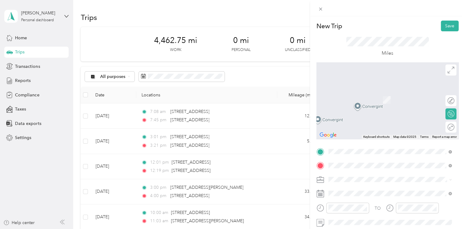
click at [375, 89] on span "[STREET_ADDRESS][US_STATE]" at bounding box center [370, 91] width 61 height 6
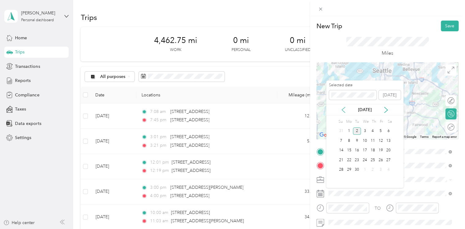
click at [342, 110] on icon at bounding box center [343, 110] width 6 height 6
click at [372, 150] on div "14" at bounding box center [373, 150] width 8 height 8
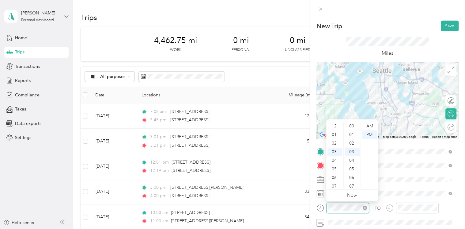
scroll to position [26, 0]
click at [335, 142] on div "05" at bounding box center [335, 143] width 15 height 9
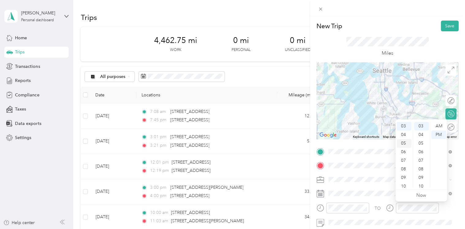
click at [404, 145] on div "05" at bounding box center [404, 143] width 15 height 9
click at [422, 164] on div "28" at bounding box center [421, 165] width 15 height 9
click at [442, 26] on button "Save" at bounding box center [450, 26] width 18 height 11
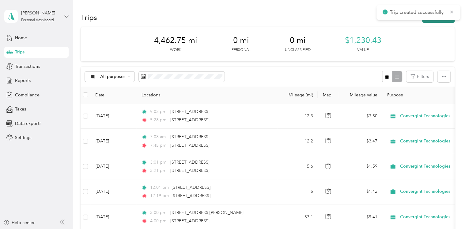
click at [428, 21] on button "New trip" at bounding box center [438, 17] width 32 height 11
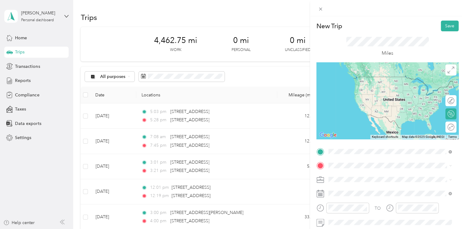
click at [365, 79] on span "[STREET_ADDRESS][US_STATE]" at bounding box center [370, 77] width 61 height 6
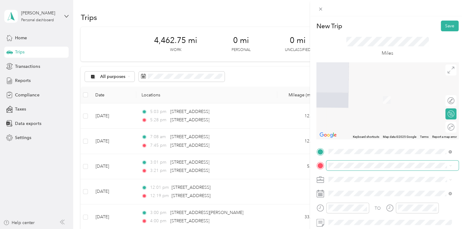
click at [350, 161] on span at bounding box center [392, 165] width 132 height 10
click at [359, 169] on span at bounding box center [392, 165] width 132 height 10
click at [359, 170] on span at bounding box center [392, 165] width 132 height 10
click at [378, 93] on span "[STREET_ADDRESS][US_STATE]" at bounding box center [370, 91] width 61 height 6
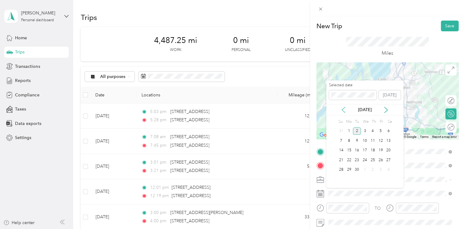
click at [344, 108] on icon at bounding box center [343, 110] width 6 height 6
click at [381, 151] on div "15" at bounding box center [381, 150] width 8 height 8
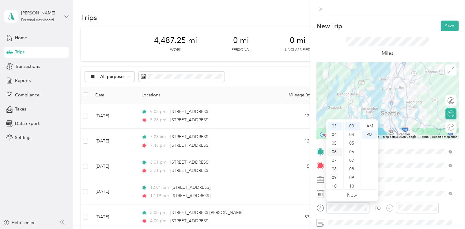
scroll to position [28, 0]
click at [367, 126] on div "AM" at bounding box center [369, 126] width 15 height 9
click at [336, 159] on div "07" at bounding box center [335, 160] width 15 height 9
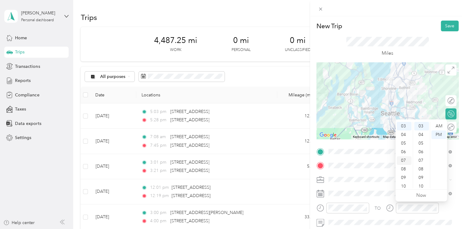
click at [407, 157] on div "07" at bounding box center [404, 160] width 15 height 9
click at [422, 158] on div "33" at bounding box center [421, 162] width 15 height 9
click at [442, 126] on div "AM" at bounding box center [438, 126] width 15 height 9
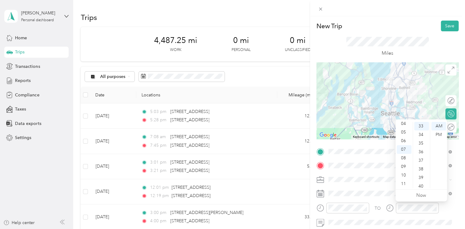
click at [419, 23] on div "New Trip Save" at bounding box center [388, 26] width 142 height 11
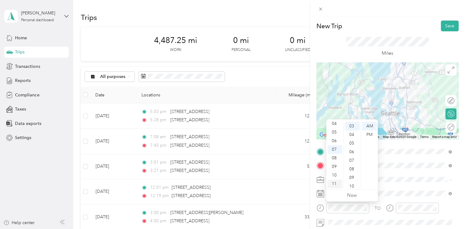
click at [335, 180] on div "11" at bounding box center [335, 183] width 15 height 9
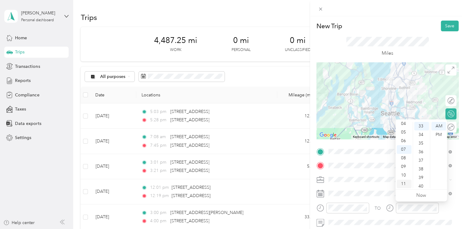
click at [407, 180] on div "11" at bounding box center [404, 183] width 15 height 9
click at [405, 124] on div "12" at bounding box center [404, 126] width 15 height 9
click at [422, 138] on div "18" at bounding box center [421, 138] width 15 height 9
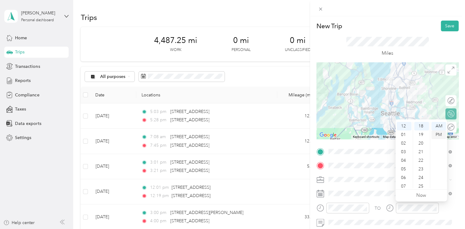
click at [439, 135] on div "PM" at bounding box center [438, 134] width 15 height 9
click at [427, 54] on div "Miles" at bounding box center [388, 46] width 142 height 31
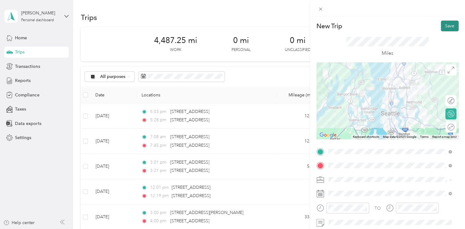
click at [444, 27] on button "Save" at bounding box center [450, 26] width 18 height 11
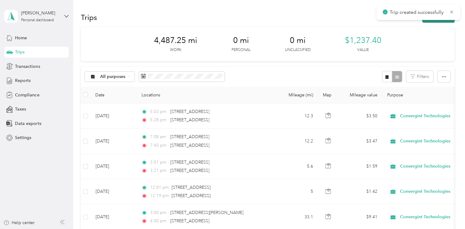
click at [427, 22] on button "New trip" at bounding box center [438, 17] width 32 height 11
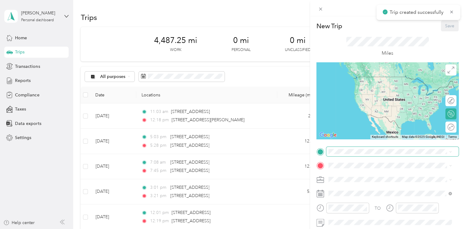
click at [347, 148] on span at bounding box center [392, 151] width 132 height 10
click at [369, 92] on span "[STREET_ADDRESS][US_STATE]" at bounding box center [370, 89] width 61 height 6
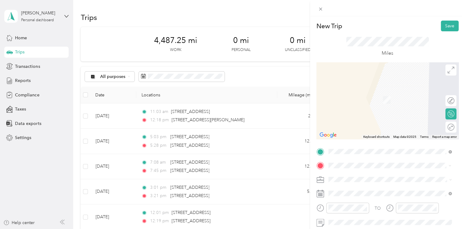
click at [376, 93] on span "[STREET_ADDRESS][US_STATE]" at bounding box center [370, 91] width 61 height 6
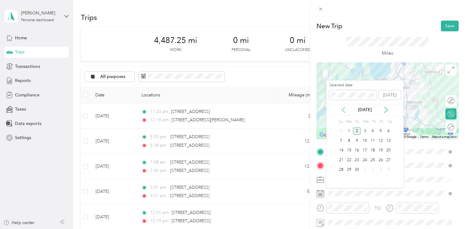
click at [344, 110] on icon at bounding box center [343, 110] width 6 height 6
click at [380, 148] on div "15" at bounding box center [381, 150] width 8 height 8
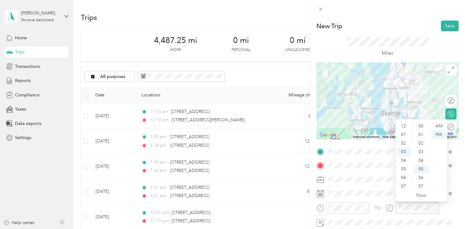
scroll to position [43, 0]
click at [404, 134] on div "04" at bounding box center [404, 134] width 15 height 9
click at [423, 138] on div "06" at bounding box center [421, 134] width 15 height 9
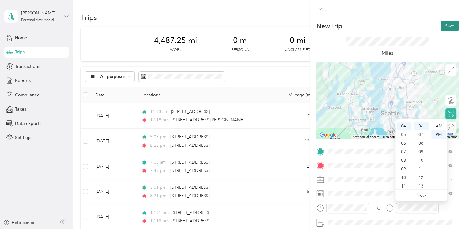
click at [449, 24] on button "Save" at bounding box center [450, 26] width 18 height 11
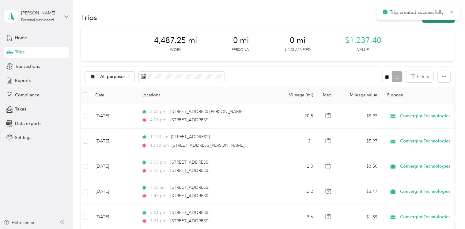
click at [426, 22] on button "New trip" at bounding box center [438, 17] width 32 height 11
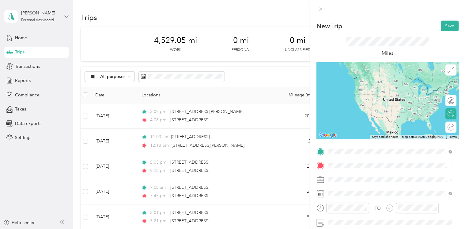
click at [372, 79] on span "[STREET_ADDRESS][US_STATE]" at bounding box center [370, 77] width 61 height 6
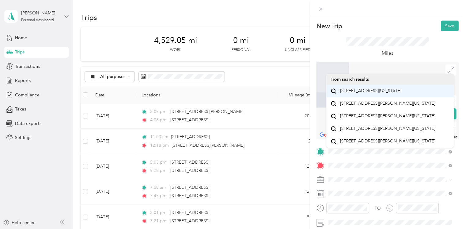
click at [358, 93] on span "[STREET_ADDRESS][US_STATE]" at bounding box center [370, 91] width 61 height 6
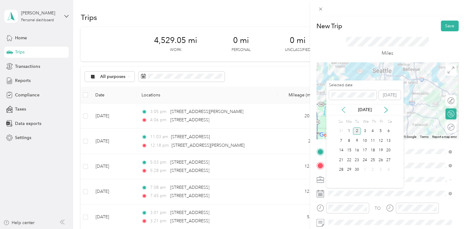
click at [344, 110] on icon at bounding box center [343, 110] width 6 height 6
click at [348, 159] on div "18" at bounding box center [349, 160] width 8 height 8
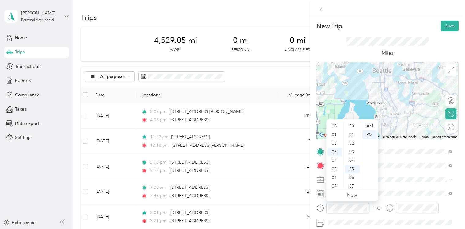
scroll to position [43, 0]
click at [333, 151] on div "06" at bounding box center [335, 151] width 15 height 9
click at [349, 157] on div "09" at bounding box center [352, 160] width 15 height 9
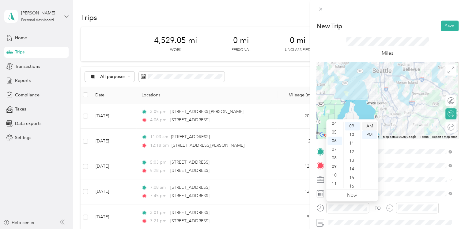
click at [368, 127] on div "AM" at bounding box center [369, 126] width 15 height 9
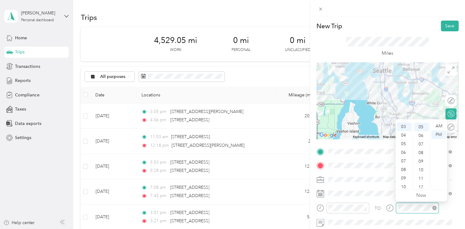
scroll to position [43, 0]
click at [404, 151] on div "06" at bounding box center [404, 151] width 15 height 9
click at [421, 173] on div "46" at bounding box center [421, 173] width 15 height 9
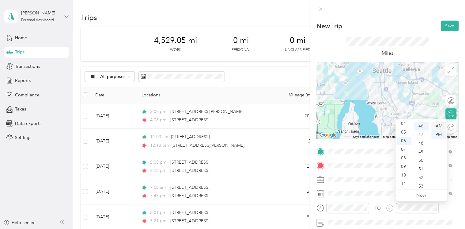
click at [442, 123] on div "AM" at bounding box center [438, 126] width 15 height 9
click at [436, 50] on div "Miles" at bounding box center [388, 46] width 142 height 31
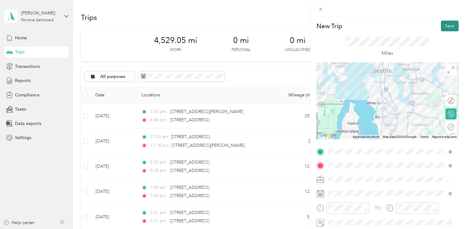
click at [441, 27] on button "Save" at bounding box center [450, 26] width 18 height 11
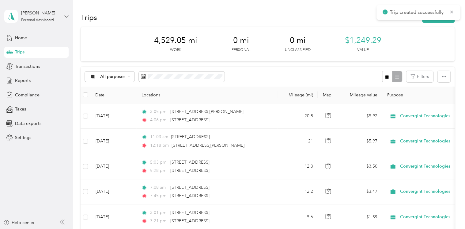
click at [442, 19] on div "Trip created successfully" at bounding box center [419, 12] width 84 height 15
click at [437, 23] on div "Trips New trip" at bounding box center [268, 17] width 374 height 13
click at [435, 20] on button "New trip" at bounding box center [438, 17] width 32 height 11
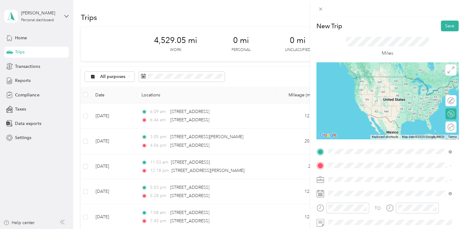
click at [362, 77] on span "[STREET_ADDRESS][US_STATE]" at bounding box center [370, 77] width 61 height 6
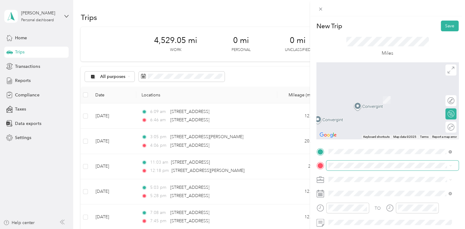
click at [336, 162] on span at bounding box center [392, 165] width 132 height 10
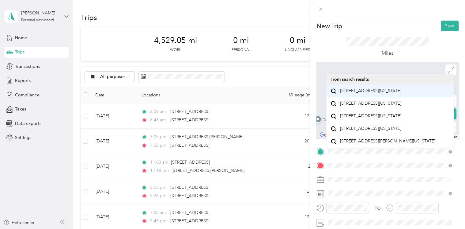
click at [375, 93] on span "[STREET_ADDRESS][US_STATE]" at bounding box center [370, 91] width 61 height 6
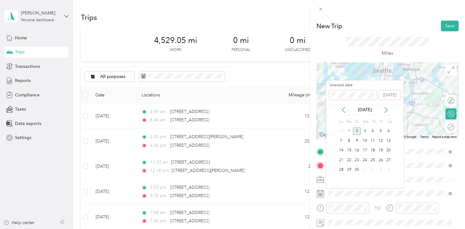
click at [346, 105] on div "[DATE]" at bounding box center [364, 109] width 77 height 11
click at [344, 108] on icon at bounding box center [343, 110] width 6 height 6
click at [349, 158] on div "18" at bounding box center [349, 160] width 8 height 8
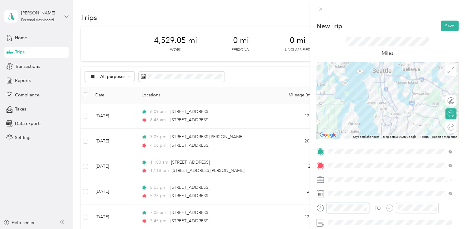
scroll to position [51, 0]
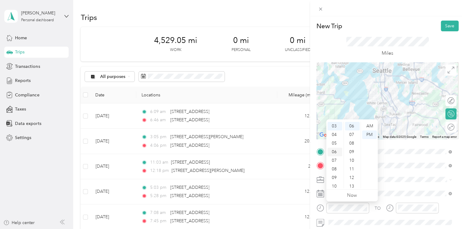
click at [333, 150] on div "06" at bounding box center [335, 151] width 15 height 9
click at [334, 129] on div "05" at bounding box center [335, 132] width 15 height 9
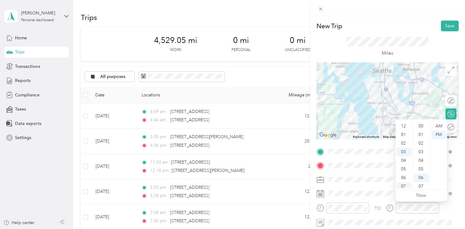
scroll to position [51, 0]
click at [403, 145] on div "05" at bounding box center [404, 143] width 15 height 9
click at [423, 157] on div "33" at bounding box center [421, 160] width 15 height 9
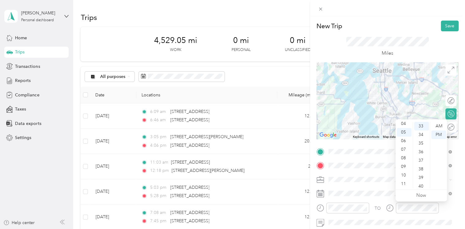
click at [438, 45] on div "Miles" at bounding box center [388, 46] width 142 height 31
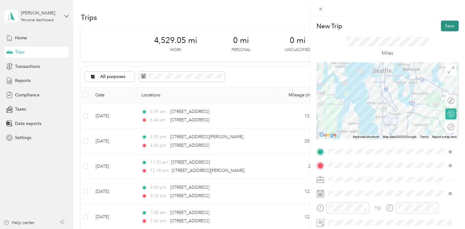
click at [441, 25] on button "Save" at bounding box center [450, 26] width 18 height 11
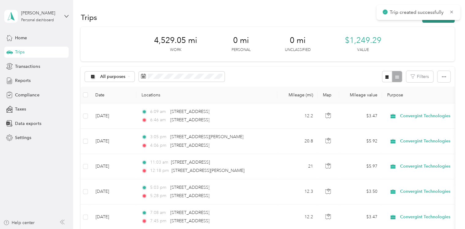
click at [440, 20] on button "New trip" at bounding box center [438, 17] width 32 height 11
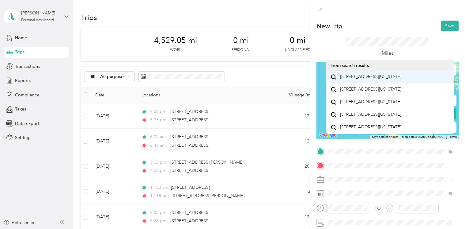
click at [381, 79] on span "[STREET_ADDRESS][US_STATE]" at bounding box center [370, 77] width 61 height 6
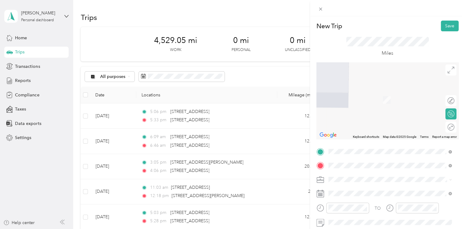
click at [360, 93] on span "[STREET_ADDRESS][US_STATE]" at bounding box center [370, 91] width 61 height 6
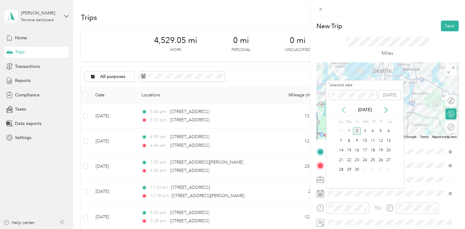
click at [343, 111] on icon at bounding box center [343, 110] width 6 height 6
click at [358, 157] on div "19" at bounding box center [357, 160] width 8 height 8
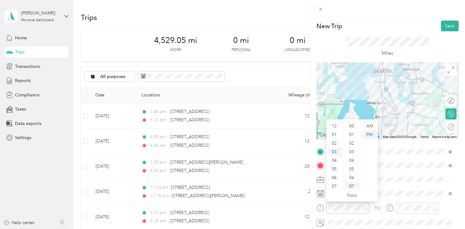
scroll to position [60, 0]
click at [335, 165] on div "08" at bounding box center [335, 169] width 15 height 9
click at [335, 150] on div "07" at bounding box center [335, 149] width 15 height 9
click at [367, 127] on div "AM" at bounding box center [369, 126] width 15 height 9
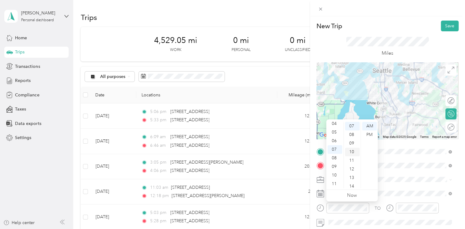
click at [355, 149] on div "10" at bounding box center [352, 151] width 15 height 9
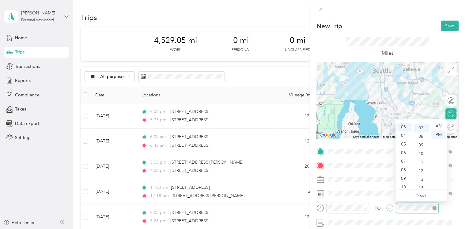
scroll to position [60, 0]
click at [405, 158] on div "07" at bounding box center [404, 160] width 15 height 9
click at [419, 163] on div "31" at bounding box center [421, 165] width 15 height 9
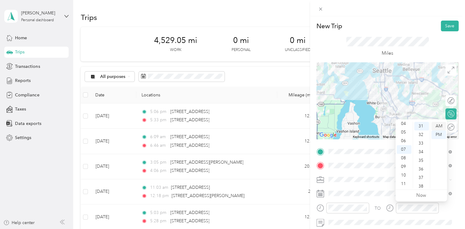
click at [436, 127] on div "AM" at bounding box center [438, 126] width 15 height 9
click at [452, 22] on button "Save" at bounding box center [450, 26] width 18 height 11
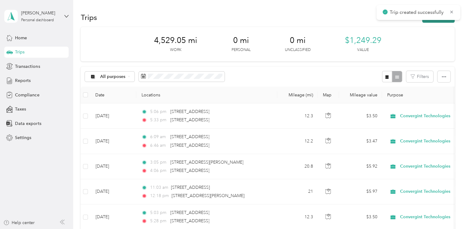
click at [442, 22] on button "New trip" at bounding box center [438, 17] width 32 height 11
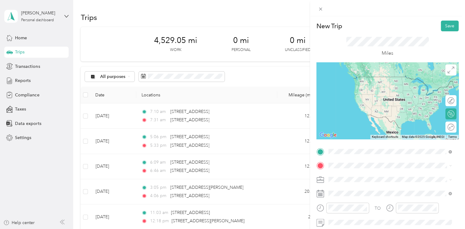
click at [358, 79] on span "[STREET_ADDRESS][US_STATE]" at bounding box center [370, 77] width 61 height 6
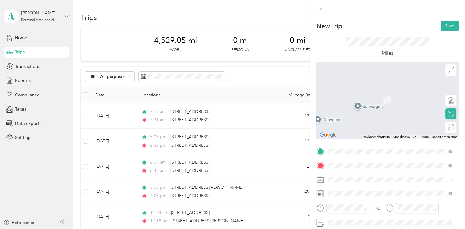
click at [360, 93] on span "[STREET_ADDRESS][US_STATE]" at bounding box center [370, 91] width 61 height 6
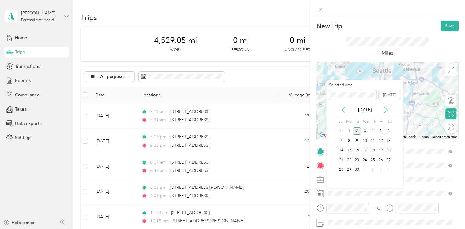
click at [342, 108] on icon at bounding box center [343, 110] width 6 height 6
click at [358, 157] on div "19" at bounding box center [357, 160] width 8 height 8
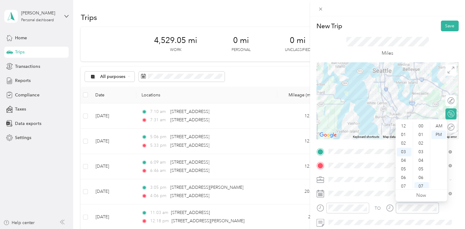
scroll to position [26, 0]
click at [424, 177] on div "27" at bounding box center [421, 178] width 15 height 9
click at [442, 26] on button "Save" at bounding box center [450, 26] width 18 height 11
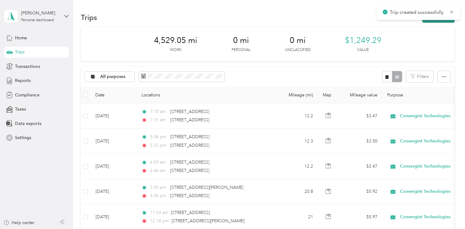
click at [442, 21] on button "New trip" at bounding box center [438, 17] width 32 height 11
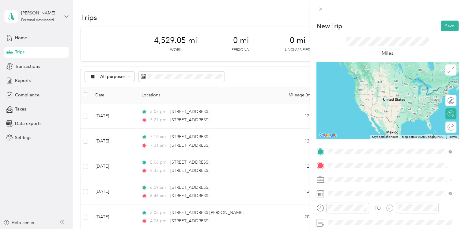
click at [374, 79] on span "[STREET_ADDRESS][US_STATE]" at bounding box center [370, 77] width 61 height 6
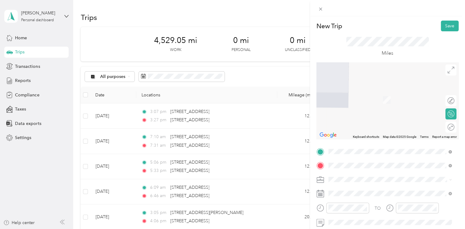
click at [353, 92] on span "[STREET_ADDRESS][US_STATE]" at bounding box center [370, 91] width 61 height 6
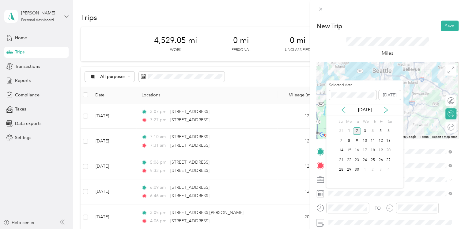
click at [342, 110] on icon at bounding box center [343, 110] width 3 height 6
click at [359, 158] on div "19" at bounding box center [357, 160] width 8 height 8
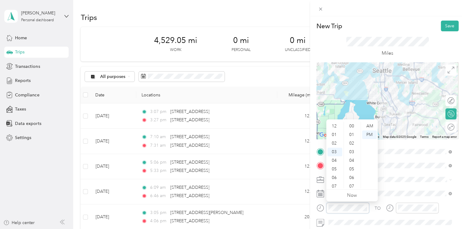
scroll to position [26, 0]
click at [370, 124] on div "AM" at bounding box center [369, 126] width 15 height 9
click at [336, 161] on div "07" at bounding box center [335, 160] width 15 height 9
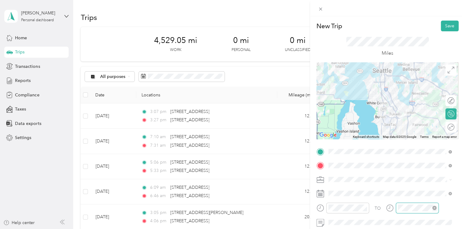
scroll to position [69, 0]
click at [439, 127] on div "AM" at bounding box center [438, 126] width 15 height 9
click at [405, 159] on div "07" at bounding box center [404, 160] width 15 height 9
click at [423, 161] on div "50" at bounding box center [421, 158] width 15 height 9
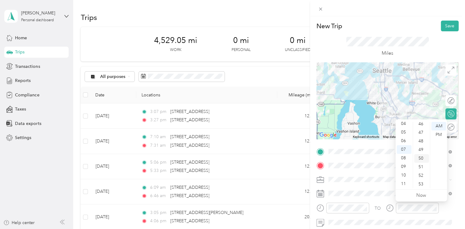
scroll to position [429, 0]
click at [444, 25] on button "Save" at bounding box center [450, 26] width 18 height 11
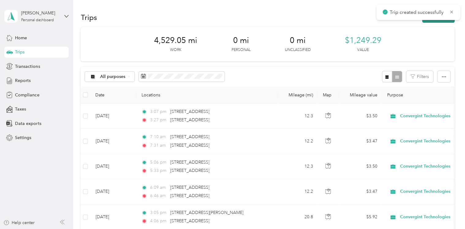
click at [442, 20] on button "New trip" at bounding box center [438, 17] width 32 height 11
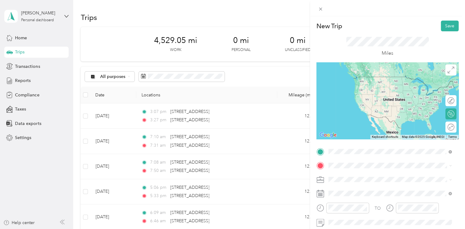
click at [348, 79] on span "[STREET_ADDRESS][US_STATE]" at bounding box center [370, 77] width 61 height 6
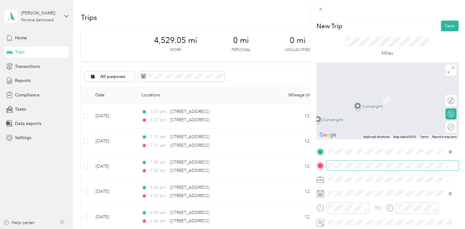
click at [337, 162] on span at bounding box center [392, 165] width 132 height 10
click at [362, 92] on span "[STREET_ADDRESS][US_STATE]" at bounding box center [370, 91] width 61 height 6
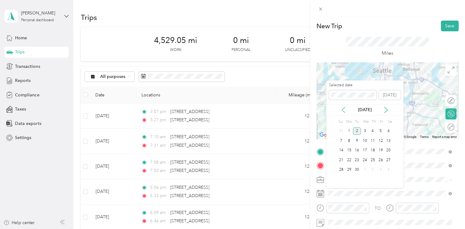
click at [343, 109] on icon at bounding box center [343, 110] width 6 height 6
click at [359, 159] on div "19" at bounding box center [357, 160] width 8 height 8
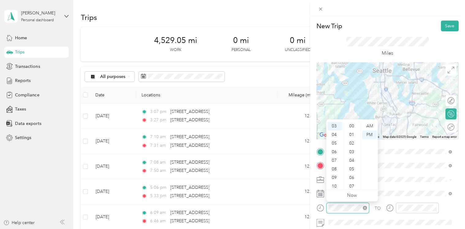
scroll to position [69, 0]
click at [335, 135] on div "04" at bounding box center [335, 134] width 15 height 9
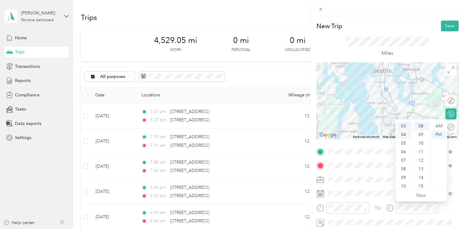
click at [404, 135] on div "04" at bounding box center [404, 134] width 15 height 9
click at [419, 154] on div "37" at bounding box center [421, 155] width 15 height 9
click at [447, 25] on button "Save" at bounding box center [450, 26] width 18 height 11
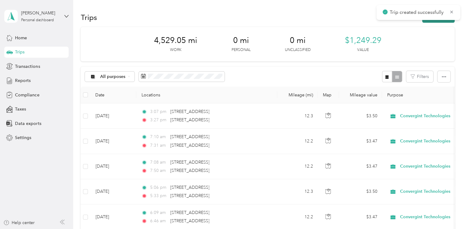
click at [434, 22] on button "New trip" at bounding box center [438, 17] width 32 height 11
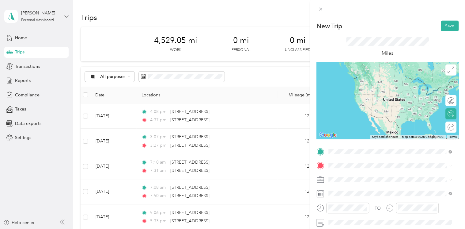
click at [375, 79] on span "[STREET_ADDRESS][US_STATE]" at bounding box center [370, 77] width 61 height 6
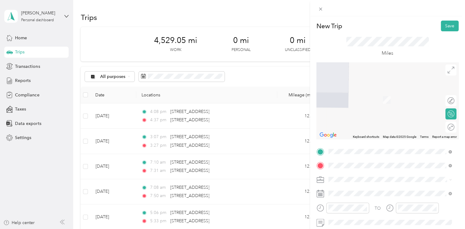
click at [354, 93] on span "[STREET_ADDRESS][US_STATE]" at bounding box center [370, 91] width 61 height 6
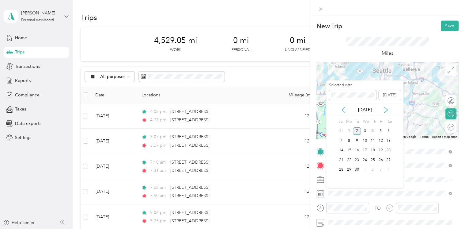
click at [343, 109] on icon at bounding box center [343, 110] width 6 height 6
click at [365, 159] on div "20" at bounding box center [365, 160] width 8 height 8
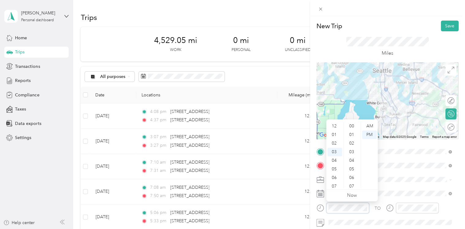
scroll to position [69, 0]
click at [337, 160] on div "07" at bounding box center [335, 160] width 15 height 9
click at [369, 129] on div "AM" at bounding box center [369, 126] width 15 height 9
click at [354, 144] on div "10" at bounding box center [352, 143] width 15 height 9
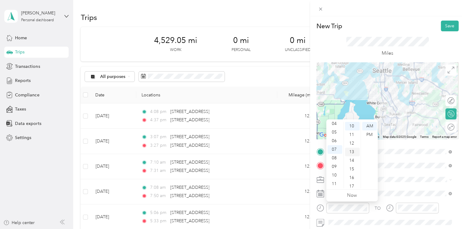
click at [354, 144] on div "12" at bounding box center [352, 143] width 15 height 9
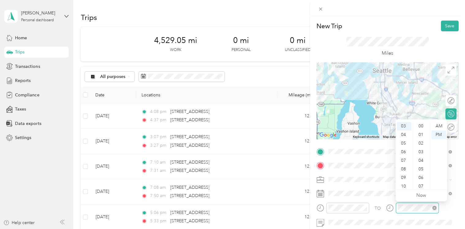
scroll to position [69, 0]
click at [404, 158] on div "07" at bounding box center [404, 160] width 15 height 9
click at [419, 158] on div "37" at bounding box center [421, 157] width 15 height 9
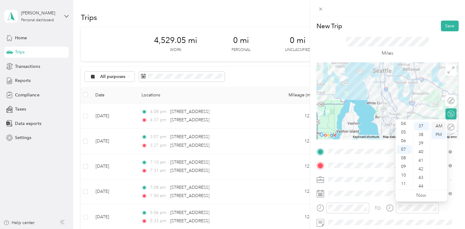
click at [436, 123] on div "AM" at bounding box center [438, 126] width 15 height 9
click at [443, 28] on button "Save" at bounding box center [450, 26] width 18 height 11
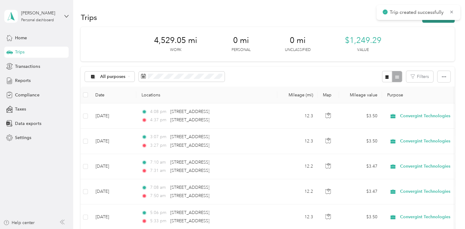
click at [441, 21] on button "New trip" at bounding box center [438, 17] width 32 height 11
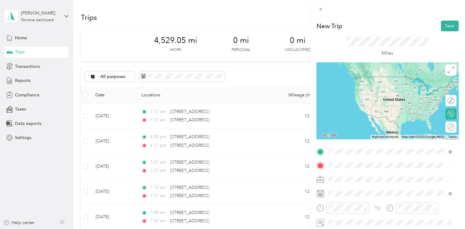
click at [363, 79] on span "[STREET_ADDRESS][US_STATE]" at bounding box center [370, 77] width 61 height 6
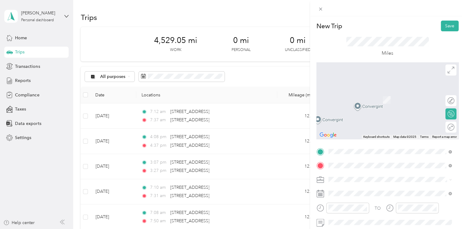
click at [369, 90] on span "[STREET_ADDRESS][US_STATE]" at bounding box center [370, 91] width 61 height 6
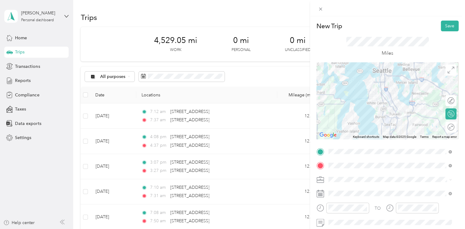
click at [351, 200] on div "TO Add photo" at bounding box center [388, 220] width 142 height 148
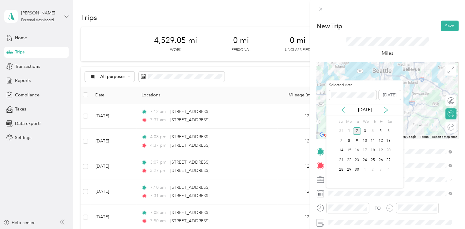
click at [341, 108] on icon at bounding box center [343, 110] width 6 height 6
click at [367, 160] on div "20" at bounding box center [365, 160] width 8 height 8
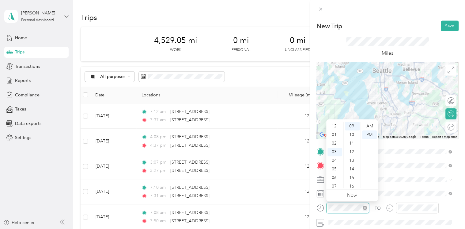
scroll to position [26, 0]
click at [337, 150] on div "06" at bounding box center [335, 151] width 15 height 9
click at [335, 129] on div "05" at bounding box center [335, 132] width 15 height 9
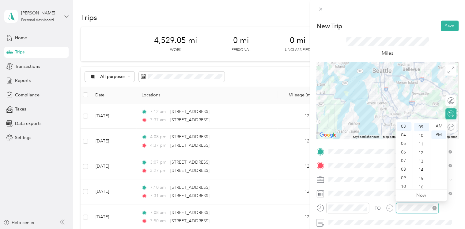
scroll to position [77, 0]
click at [404, 145] on div "05" at bounding box center [404, 143] width 15 height 9
click at [420, 152] on div "40" at bounding box center [421, 151] width 15 height 9
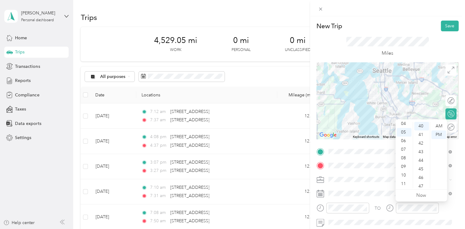
click at [432, 53] on div "Miles" at bounding box center [388, 46] width 142 height 31
click at [445, 25] on button "Save" at bounding box center [450, 26] width 18 height 11
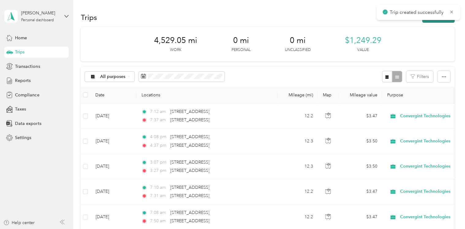
click at [439, 22] on button "New trip" at bounding box center [438, 17] width 32 height 11
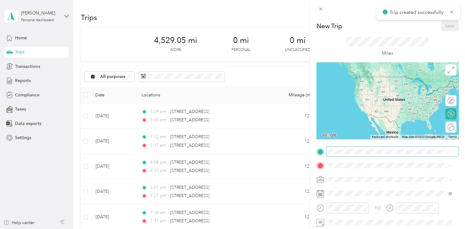
click at [357, 155] on span at bounding box center [392, 151] width 132 height 10
click at [355, 154] on span at bounding box center [392, 151] width 132 height 10
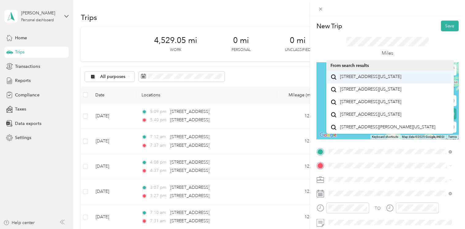
click at [361, 83] on li "[STREET_ADDRESS][US_STATE]" at bounding box center [390, 77] width 128 height 13
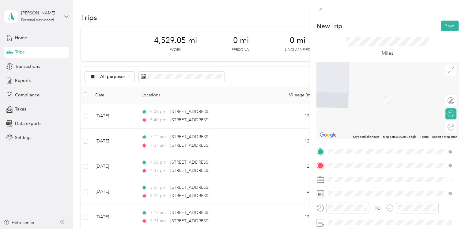
click at [363, 93] on span "[STREET_ADDRESS][US_STATE]" at bounding box center [370, 91] width 61 height 6
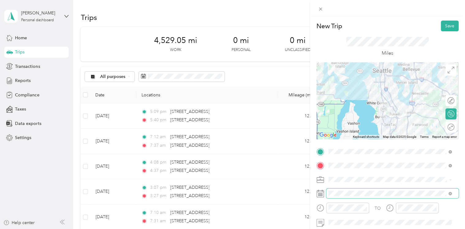
click at [349, 196] on span at bounding box center [392, 193] width 132 height 10
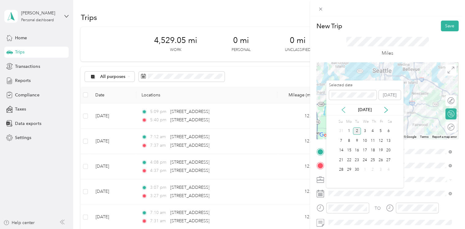
click at [345, 108] on icon at bounding box center [343, 110] width 6 height 6
click at [373, 159] on div "21" at bounding box center [373, 160] width 8 height 8
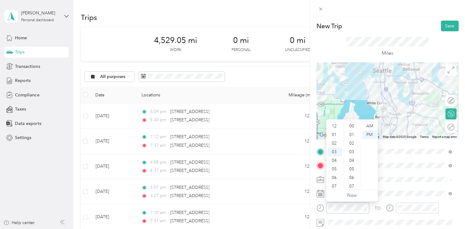
scroll to position [26, 0]
click at [336, 152] on div "06" at bounding box center [335, 151] width 15 height 9
click at [370, 129] on div "AM" at bounding box center [369, 126] width 15 height 9
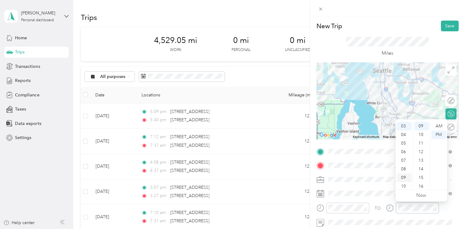
scroll to position [77, 0]
click at [402, 150] on div "06" at bounding box center [404, 151] width 15 height 9
click at [420, 157] on div "36" at bounding box center [421, 154] width 15 height 9
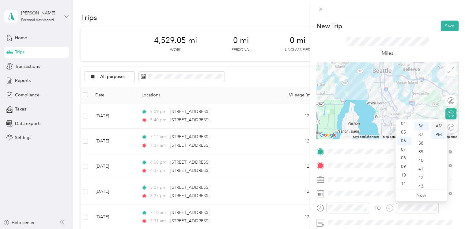
click at [436, 126] on div "AM" at bounding box center [438, 126] width 15 height 9
click at [448, 26] on button "Save" at bounding box center [450, 26] width 18 height 11
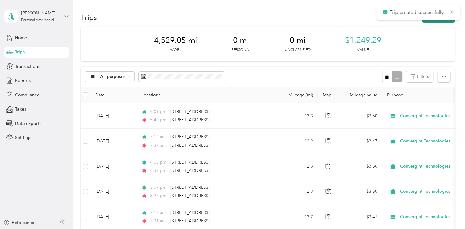
click at [432, 22] on button "New trip" at bounding box center [438, 17] width 32 height 11
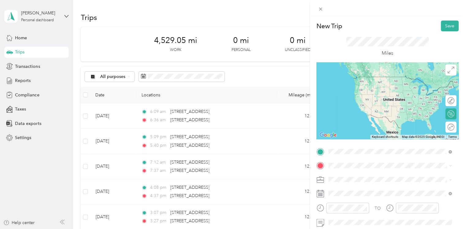
click at [361, 77] on span "[STREET_ADDRESS][US_STATE]" at bounding box center [370, 77] width 61 height 6
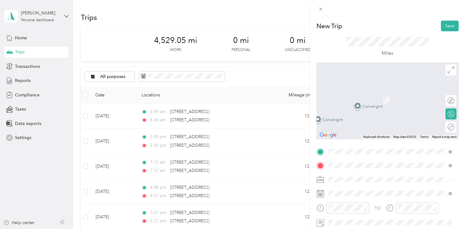
click at [357, 90] on span "[STREET_ADDRESS][US_STATE]" at bounding box center [370, 91] width 61 height 6
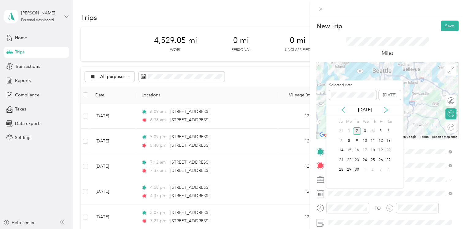
click at [345, 109] on icon at bounding box center [343, 110] width 6 height 6
click at [374, 160] on div "21" at bounding box center [373, 160] width 8 height 8
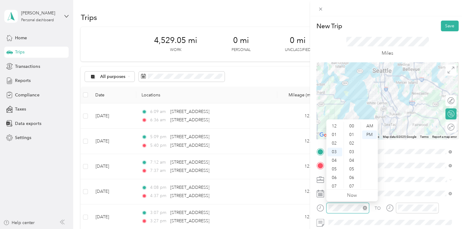
scroll to position [86, 0]
click at [335, 140] on div "05" at bounding box center [335, 143] width 15 height 9
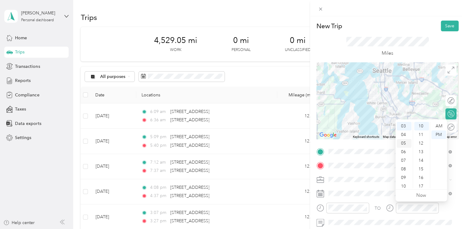
click at [404, 145] on div "05" at bounding box center [404, 143] width 15 height 9
click at [419, 169] on div "36" at bounding box center [421, 170] width 15 height 9
click at [443, 27] on button "Save" at bounding box center [450, 26] width 18 height 11
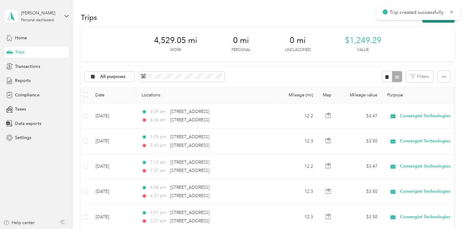
click at [431, 22] on button "New trip" at bounding box center [438, 17] width 32 height 11
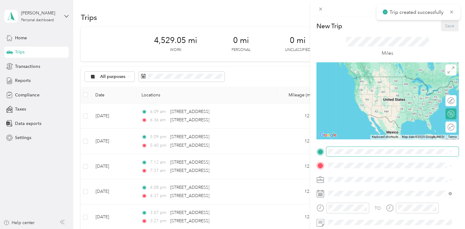
click at [338, 154] on span at bounding box center [392, 151] width 132 height 10
click at [370, 78] on span "[STREET_ADDRESS][US_STATE]" at bounding box center [370, 77] width 61 height 6
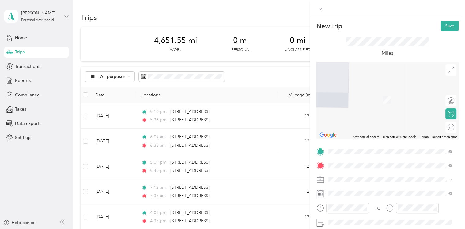
click at [360, 93] on span "[STREET_ADDRESS][US_STATE]" at bounding box center [370, 91] width 61 height 6
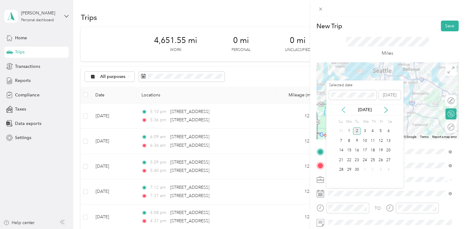
click at [341, 108] on icon at bounding box center [343, 110] width 6 height 6
click at [382, 159] on div "22" at bounding box center [381, 160] width 8 height 8
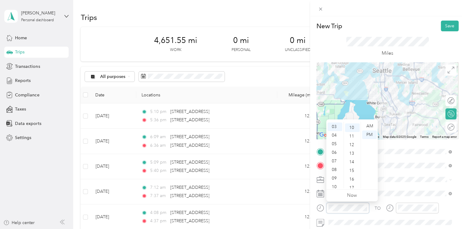
scroll to position [86, 0]
click at [336, 150] on div "06" at bounding box center [335, 151] width 15 height 9
click at [336, 150] on div "07" at bounding box center [335, 149] width 15 height 9
click at [368, 128] on div "AM" at bounding box center [369, 126] width 15 height 9
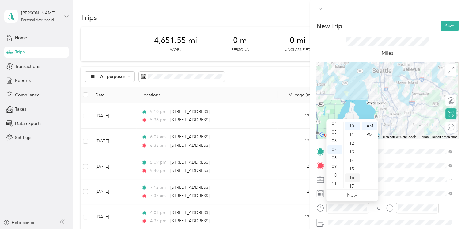
click at [355, 175] on div "16" at bounding box center [352, 177] width 15 height 9
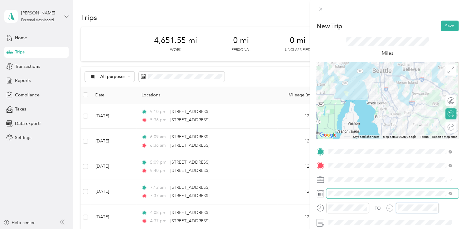
scroll to position [86, 0]
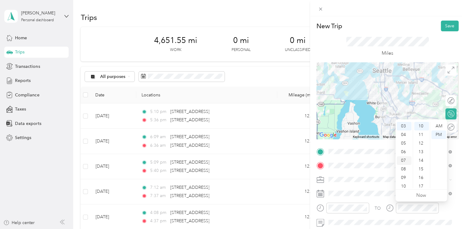
click at [404, 160] on div "07" at bounding box center [404, 160] width 15 height 9
click at [422, 140] on div "54" at bounding box center [421, 140] width 15 height 9
click at [440, 124] on div "AM" at bounding box center [438, 126] width 15 height 9
click at [443, 24] on button "Save" at bounding box center [450, 26] width 18 height 11
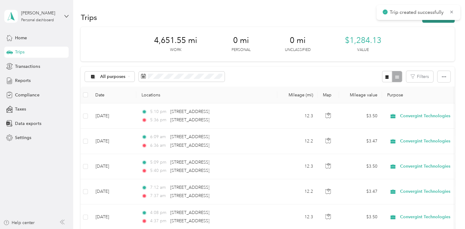
click at [440, 21] on button "New trip" at bounding box center [438, 17] width 32 height 11
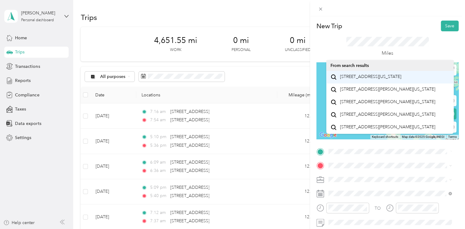
click at [351, 75] on span "[STREET_ADDRESS][US_STATE]" at bounding box center [370, 77] width 61 height 6
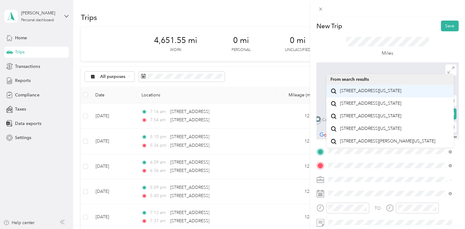
click at [366, 85] on li "[STREET_ADDRESS][US_STATE]" at bounding box center [390, 91] width 128 height 13
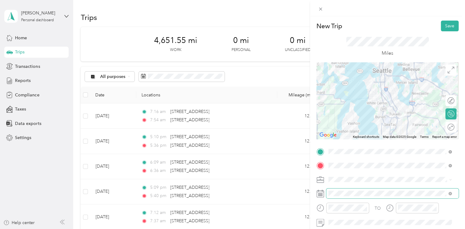
click at [340, 197] on span at bounding box center [392, 193] width 132 height 10
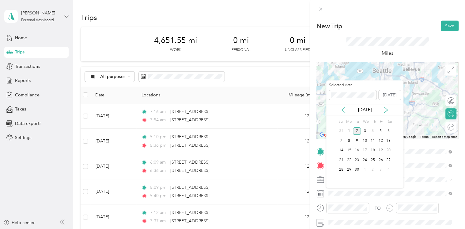
click at [341, 108] on icon at bounding box center [343, 110] width 6 height 6
click at [382, 160] on div "22" at bounding box center [381, 160] width 8 height 8
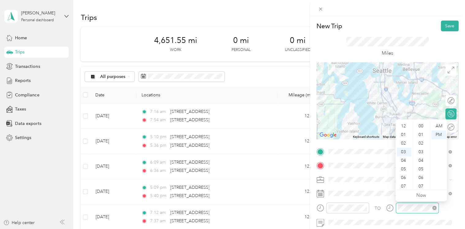
scroll to position [94, 0]
click at [420, 166] on div "41" at bounding box center [421, 166] width 15 height 9
click at [420, 166] on div "46" at bounding box center [421, 169] width 15 height 9
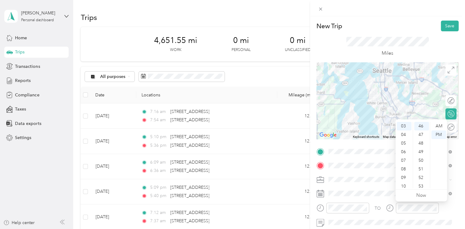
click at [435, 52] on div "Miles" at bounding box center [388, 46] width 142 height 31
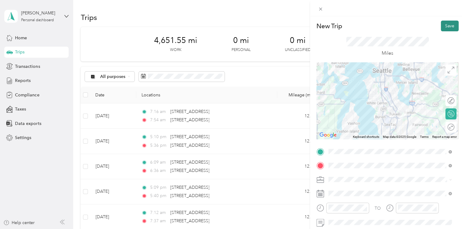
click at [444, 25] on button "Save" at bounding box center [450, 26] width 18 height 11
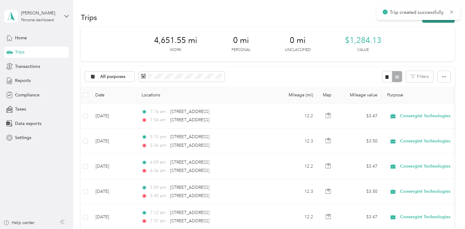
click at [435, 21] on button "New trip" at bounding box center [438, 17] width 32 height 11
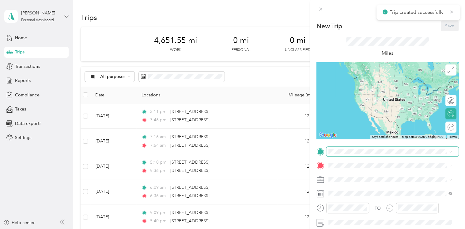
click at [356, 228] on div "New Trip Save This trip cannot be edited because it is either under review, app…" at bounding box center [231, 229] width 462 height 0
click at [358, 79] on span "[STREET_ADDRESS][US_STATE]" at bounding box center [370, 77] width 61 height 6
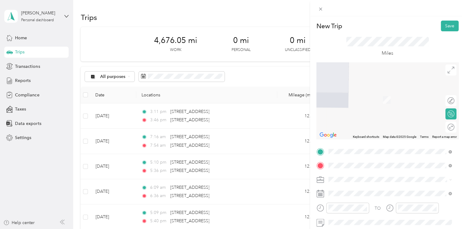
click at [366, 93] on span "[STREET_ADDRESS][US_STATE]" at bounding box center [370, 91] width 61 height 6
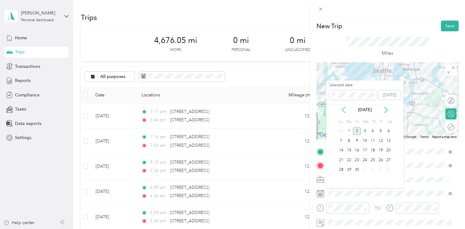
click at [342, 113] on div "[DATE]" at bounding box center [364, 109] width 77 height 11
click at [343, 111] on icon at bounding box center [343, 110] width 3 height 6
click at [351, 167] on div "25" at bounding box center [349, 170] width 8 height 8
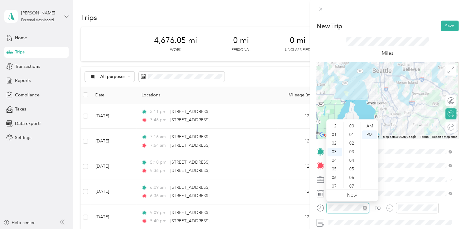
scroll to position [94, 0]
click at [334, 149] on div "06" at bounding box center [335, 151] width 15 height 9
click at [368, 124] on div "AM" at bounding box center [369, 126] width 15 height 9
click at [408, 202] on div at bounding box center [417, 207] width 43 height 11
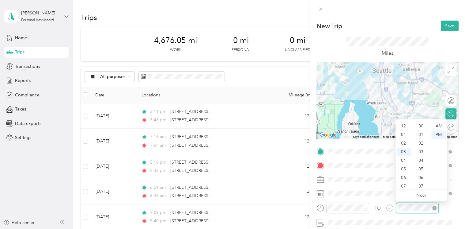
scroll to position [94, 0]
click at [405, 150] on div "06" at bounding box center [404, 151] width 15 height 9
click at [420, 152] on div "35" at bounding box center [421, 149] width 15 height 9
click at [420, 152] on div "38" at bounding box center [421, 151] width 15 height 9
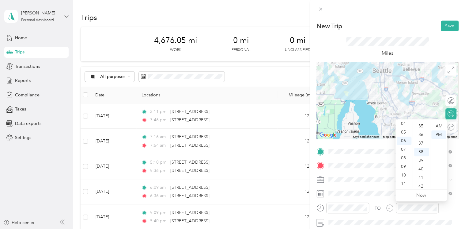
scroll to position [326, 0]
click at [443, 128] on div "AM" at bounding box center [438, 126] width 15 height 9
click at [439, 47] on div "Miles" at bounding box center [388, 46] width 142 height 31
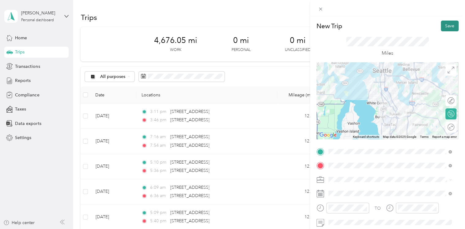
click at [441, 26] on button "Save" at bounding box center [450, 26] width 18 height 11
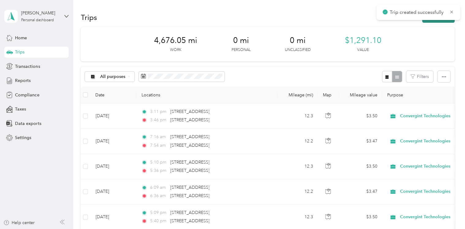
click at [439, 21] on button "New trip" at bounding box center [438, 17] width 32 height 11
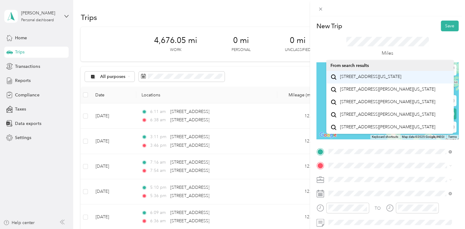
click at [370, 79] on span "[STREET_ADDRESS][US_STATE]" at bounding box center [370, 77] width 61 height 6
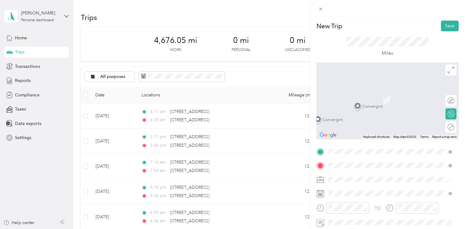
click at [355, 93] on span "[STREET_ADDRESS][US_STATE]" at bounding box center [370, 91] width 61 height 6
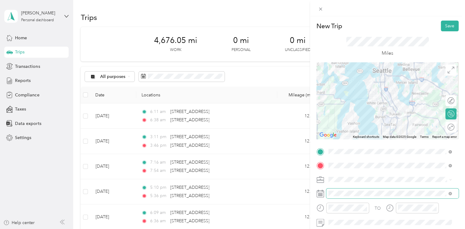
click at [342, 189] on span at bounding box center [392, 193] width 132 height 10
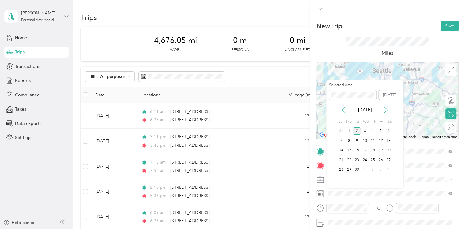
click at [344, 108] on icon at bounding box center [343, 110] width 6 height 6
click at [349, 170] on div "25" at bounding box center [349, 170] width 8 height 8
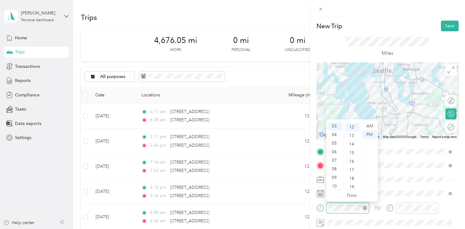
scroll to position [103, 0]
click at [403, 211] on div at bounding box center [417, 207] width 43 height 11
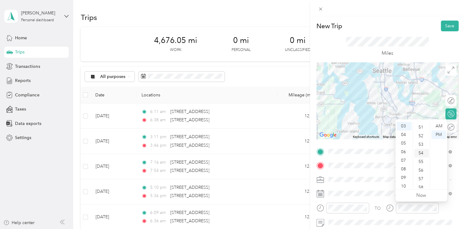
click at [420, 150] on div "54" at bounding box center [421, 153] width 15 height 9
click at [441, 29] on button "Save" at bounding box center [450, 26] width 18 height 11
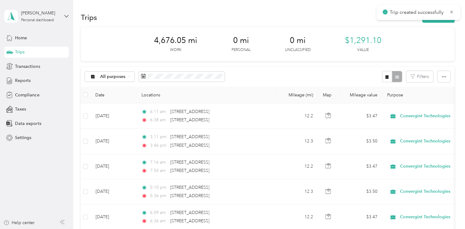
click at [444, 20] on div "Trip created successfully" at bounding box center [419, 12] width 84 height 15
click at [444, 21] on button "New trip" at bounding box center [438, 17] width 32 height 11
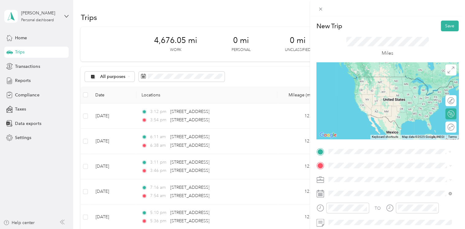
click at [383, 78] on span "[STREET_ADDRESS][US_STATE]" at bounding box center [370, 77] width 61 height 6
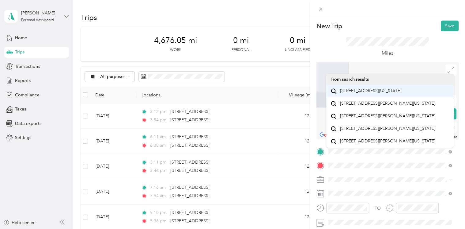
click at [365, 90] on span "[STREET_ADDRESS][US_STATE]" at bounding box center [370, 91] width 61 height 6
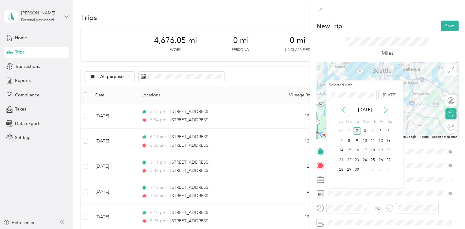
click at [346, 109] on icon at bounding box center [343, 110] width 6 height 6
click at [348, 170] on div "25" at bounding box center [349, 170] width 8 height 8
click at [355, 168] on div "26" at bounding box center [357, 170] width 8 height 8
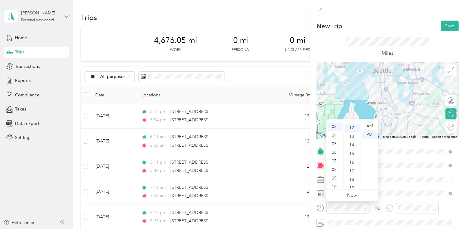
scroll to position [103, 0]
click at [338, 148] on div "06" at bounding box center [335, 151] width 15 height 9
click at [365, 125] on div "AM" at bounding box center [369, 126] width 15 height 9
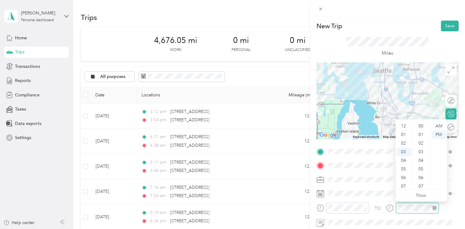
scroll to position [103, 0]
click at [404, 151] on div "06" at bounding box center [404, 151] width 15 height 9
click at [423, 156] on div "53" at bounding box center [421, 158] width 15 height 9
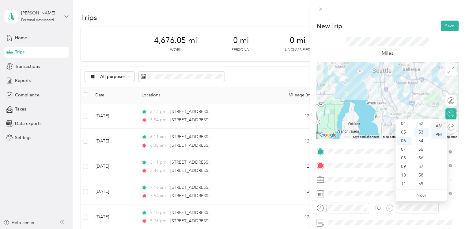
click at [443, 123] on div "AM" at bounding box center [438, 126] width 15 height 9
click at [427, 54] on div "Miles" at bounding box center [388, 46] width 142 height 31
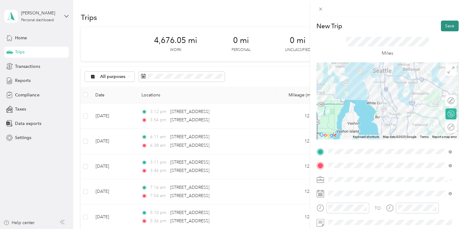
click at [445, 30] on button "Save" at bounding box center [450, 26] width 18 height 11
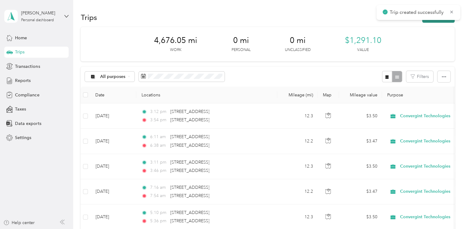
click at [436, 22] on button "New trip" at bounding box center [438, 17] width 32 height 11
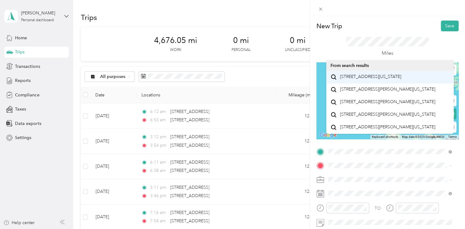
click at [365, 79] on span "[STREET_ADDRESS][US_STATE]" at bounding box center [370, 77] width 61 height 6
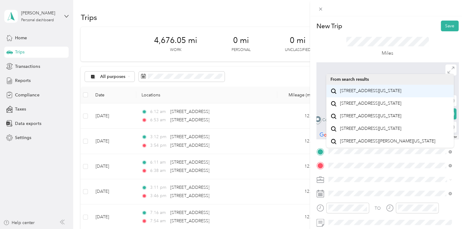
click at [369, 89] on span "[STREET_ADDRESS][US_STATE]" at bounding box center [370, 91] width 61 height 6
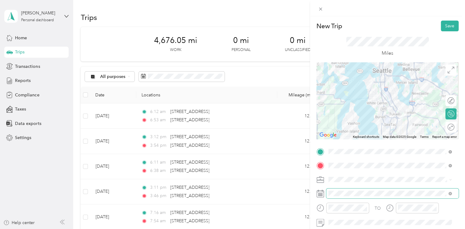
click at [352, 195] on span at bounding box center [392, 193] width 132 height 10
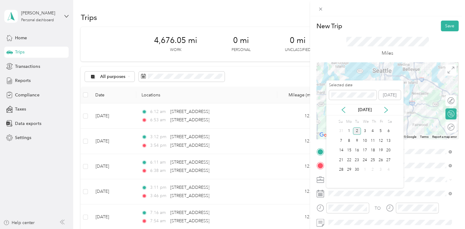
click at [347, 108] on div "[DATE]" at bounding box center [364, 109] width 77 height 6
click at [344, 109] on icon at bounding box center [343, 110] width 6 height 6
click at [357, 170] on div "26" at bounding box center [357, 170] width 8 height 8
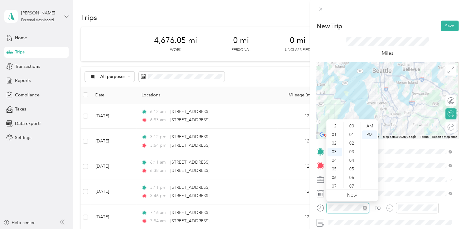
scroll to position [112, 0]
click at [338, 142] on div "05" at bounding box center [335, 143] width 15 height 9
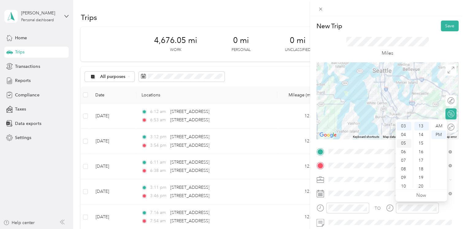
click at [404, 141] on div "05" at bounding box center [404, 143] width 15 height 9
click at [424, 165] on div "34" at bounding box center [421, 162] width 15 height 9
click at [424, 165] on div "39" at bounding box center [421, 169] width 15 height 9
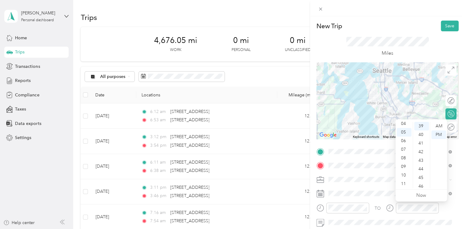
click at [433, 41] on div "Miles" at bounding box center [388, 46] width 142 height 31
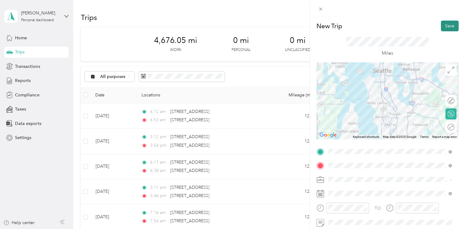
click at [442, 27] on button "Save" at bounding box center [450, 26] width 18 height 11
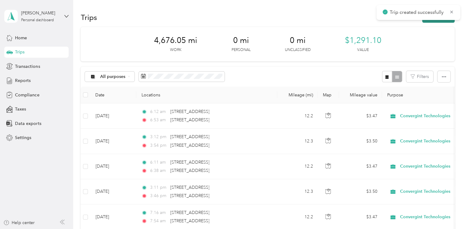
click at [434, 22] on button "New trip" at bounding box center [438, 17] width 32 height 11
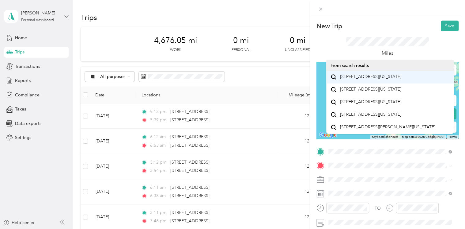
click at [380, 77] on span "[STREET_ADDRESS][US_STATE]" at bounding box center [370, 77] width 61 height 6
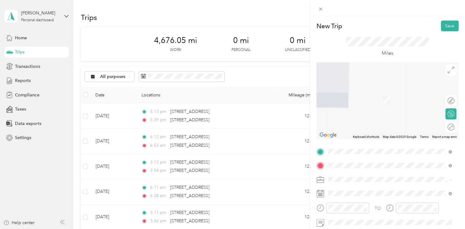
click at [348, 93] on span "[STREET_ADDRESS][US_STATE]" at bounding box center [370, 91] width 61 height 6
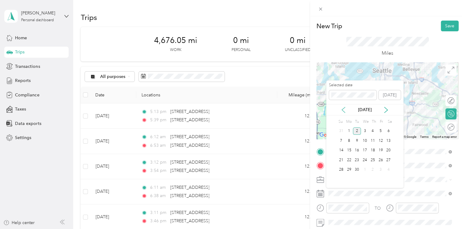
click at [345, 107] on icon at bounding box center [343, 110] width 6 height 6
click at [365, 171] on div "27" at bounding box center [365, 170] width 8 height 8
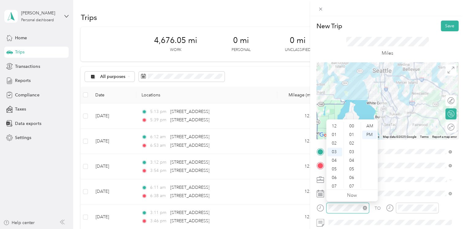
scroll to position [112, 0]
click at [336, 157] on div "07" at bounding box center [335, 160] width 15 height 9
click at [373, 125] on div "AM" at bounding box center [369, 126] width 15 height 9
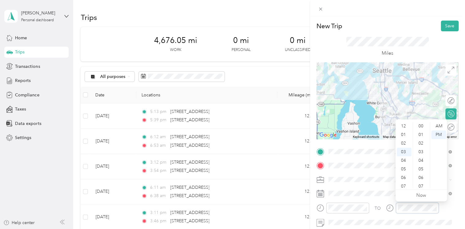
scroll to position [112, 0]
click at [404, 158] on div "07" at bounding box center [404, 160] width 15 height 9
click at [421, 154] on div "56" at bounding box center [421, 158] width 15 height 9
click at [437, 126] on div "AM" at bounding box center [438, 126] width 15 height 9
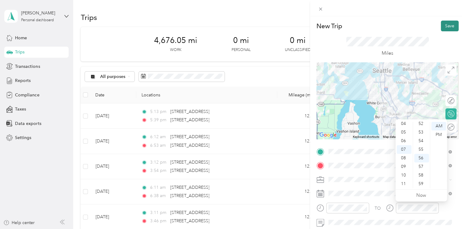
click at [445, 25] on button "Save" at bounding box center [450, 26] width 18 height 11
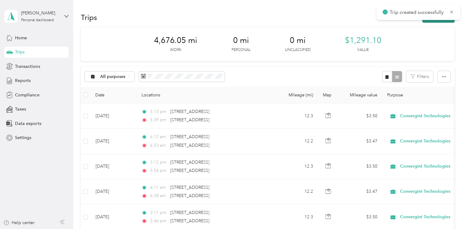
click at [438, 21] on button "New trip" at bounding box center [438, 17] width 32 height 11
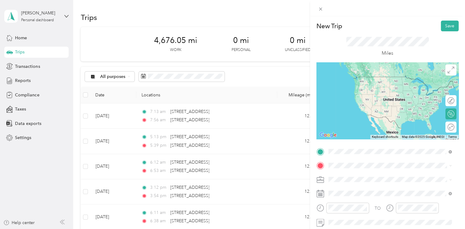
click at [374, 88] on li "[STREET_ADDRESS][PERSON_NAME][US_STATE]" at bounding box center [390, 89] width 128 height 13
click at [363, 74] on span "[STREET_ADDRESS][US_STATE]" at bounding box center [370, 77] width 61 height 6
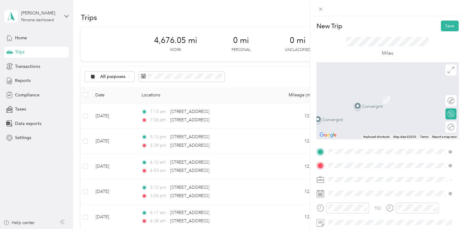
click at [361, 93] on span "[STREET_ADDRESS][US_STATE]" at bounding box center [370, 91] width 61 height 6
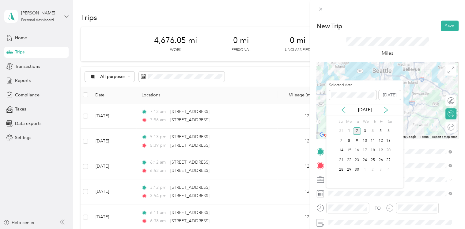
click at [345, 108] on icon at bounding box center [343, 110] width 6 height 6
click at [364, 169] on div "27" at bounding box center [365, 170] width 8 height 8
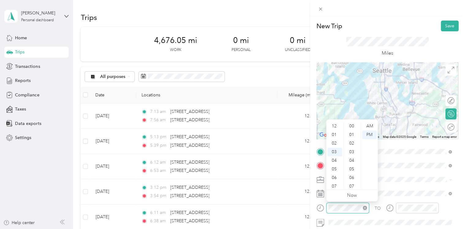
scroll to position [120, 0]
click at [336, 139] on div "05" at bounding box center [335, 143] width 15 height 9
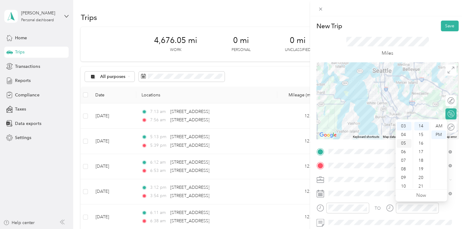
click at [403, 143] on div "05" at bounding box center [404, 143] width 15 height 9
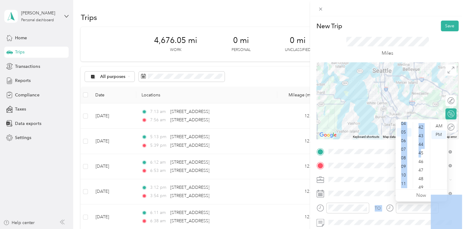
drag, startPoint x: 421, startPoint y: 154, endPoint x: 457, endPoint y: 44, distance: 116.0
click at [457, 44] on body "[PERSON_NAME] Personal dashboard Home Trips Transactions Reports Compliance Tax…" at bounding box center [231, 114] width 462 height 229
click at [419, 149] on div "45" at bounding box center [421, 153] width 15 height 9
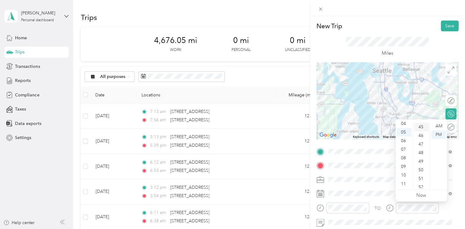
scroll to position [386, 0]
click at [445, 28] on button "Save" at bounding box center [450, 26] width 18 height 11
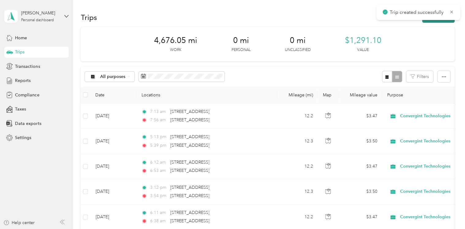
click at [436, 21] on button "New trip" at bounding box center [438, 17] width 32 height 11
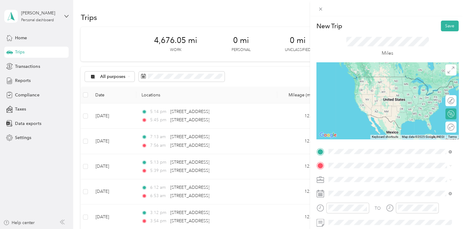
click at [363, 79] on span "[STREET_ADDRESS][US_STATE]" at bounding box center [370, 77] width 61 height 6
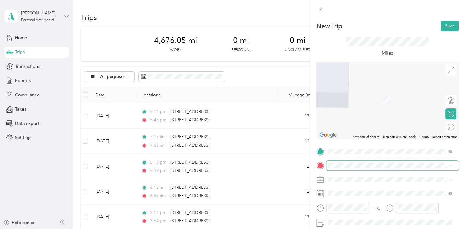
click at [347, 162] on span at bounding box center [392, 165] width 132 height 10
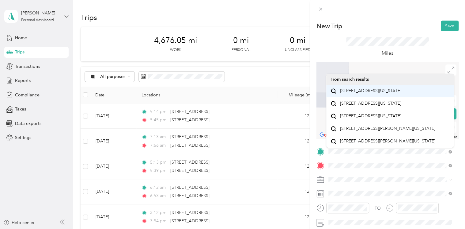
click at [352, 93] on span "[STREET_ADDRESS][US_STATE]" at bounding box center [370, 91] width 61 height 6
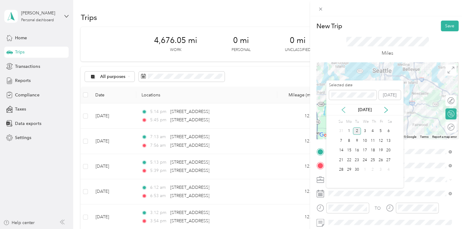
click at [343, 108] on icon at bounding box center [343, 110] width 6 height 6
click at [373, 169] on div "28" at bounding box center [373, 170] width 8 height 8
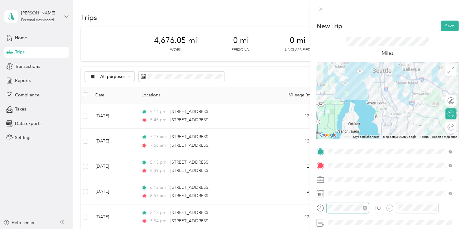
click at [348, 211] on div at bounding box center [347, 207] width 43 height 11
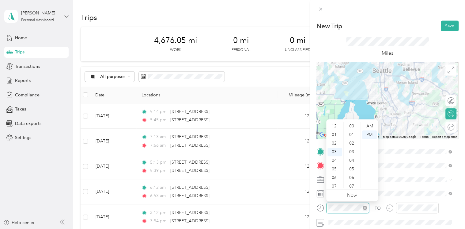
scroll to position [120, 0]
click at [333, 148] on div "06" at bounding box center [335, 151] width 15 height 9
click at [369, 125] on div "AM" at bounding box center [369, 126] width 15 height 9
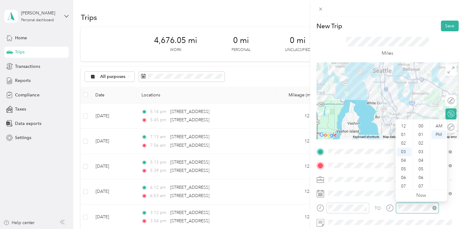
scroll to position [120, 0]
click at [403, 150] on div "06" at bounding box center [404, 151] width 15 height 9
click at [424, 150] on div "41" at bounding box center [421, 148] width 15 height 9
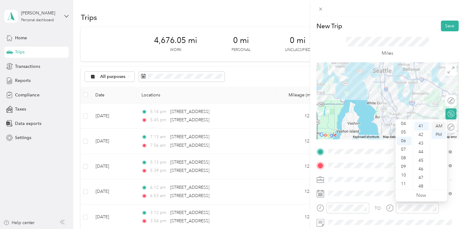
click at [439, 126] on div "AM" at bounding box center [438, 126] width 15 height 9
click at [447, 28] on button "Save" at bounding box center [450, 26] width 18 height 11
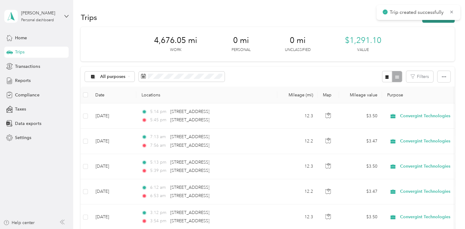
click at [438, 22] on button "New trip" at bounding box center [438, 17] width 32 height 11
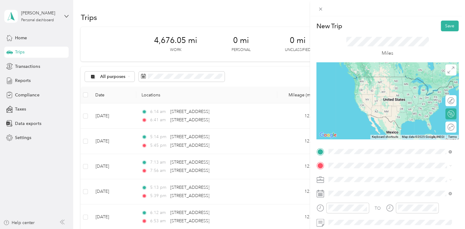
click at [364, 79] on span "[STREET_ADDRESS][US_STATE]" at bounding box center [370, 77] width 61 height 6
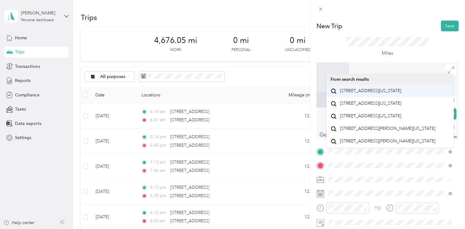
click at [363, 89] on span "[STREET_ADDRESS][US_STATE]" at bounding box center [370, 91] width 61 height 6
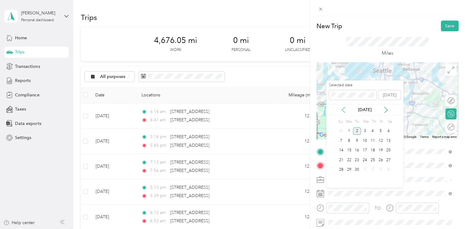
click at [343, 107] on icon at bounding box center [343, 110] width 6 height 6
click at [371, 170] on div "28" at bounding box center [373, 170] width 8 height 8
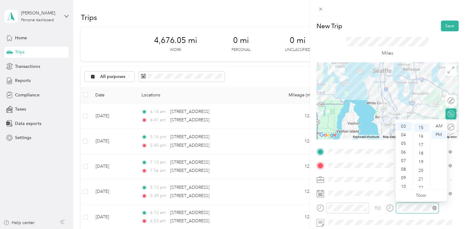
scroll to position [26, 0]
click at [419, 153] on div "32" at bounding box center [421, 153] width 15 height 9
click at [441, 123] on div "AM" at bounding box center [438, 126] width 15 height 9
click at [421, 160] on div "36" at bounding box center [421, 160] width 15 height 9
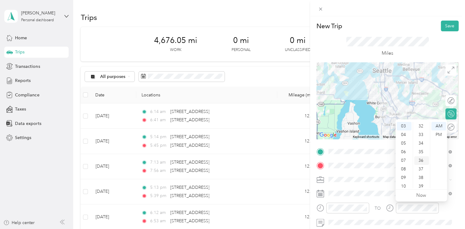
scroll to position [309, 0]
click at [419, 173] on div "41" at bounding box center [421, 169] width 15 height 9
click at [419, 173] on div "46" at bounding box center [421, 169] width 15 height 9
click at [419, 173] on div "51" at bounding box center [421, 169] width 15 height 9
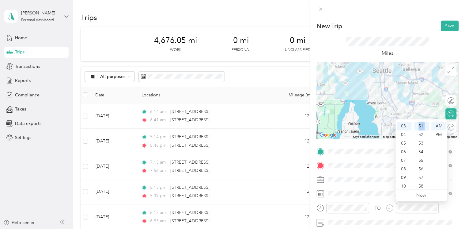
click at [439, 48] on div "Miles" at bounding box center [388, 46] width 142 height 31
click at [422, 180] on div "39" at bounding box center [421, 177] width 15 height 9
click at [422, 52] on div "Miles" at bounding box center [387, 47] width 83 height 20
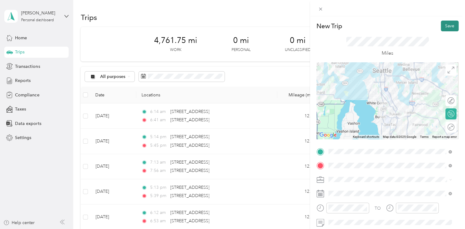
click at [444, 24] on button "Save" at bounding box center [450, 26] width 18 height 11
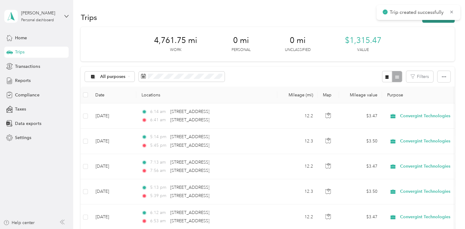
click at [443, 21] on button "New trip" at bounding box center [438, 17] width 32 height 11
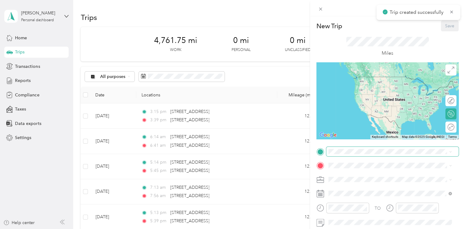
click at [340, 154] on span at bounding box center [392, 151] width 132 height 10
click at [362, 79] on span "[STREET_ADDRESS][US_STATE]" at bounding box center [370, 77] width 61 height 6
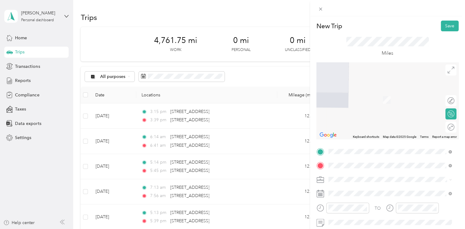
click at [346, 93] on span "[STREET_ADDRESS][US_STATE]" at bounding box center [370, 91] width 61 height 6
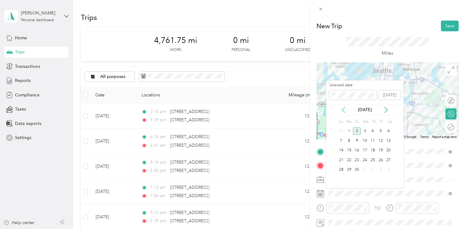
click at [345, 109] on icon at bounding box center [343, 110] width 6 height 6
click at [380, 169] on div "29" at bounding box center [381, 170] width 8 height 8
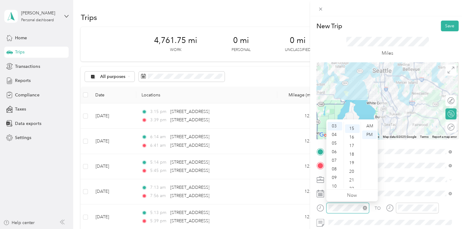
scroll to position [129, 0]
click at [336, 167] on div "08" at bounding box center [335, 169] width 15 height 9
click at [364, 126] on div "AM" at bounding box center [369, 126] width 15 height 9
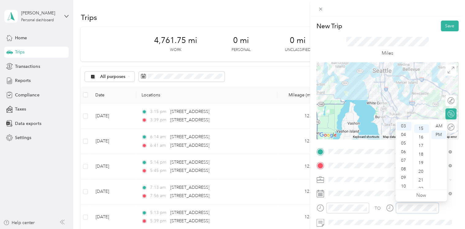
scroll to position [129, 0]
click at [406, 171] on div "08" at bounding box center [404, 169] width 15 height 9
click at [445, 123] on div "AM" at bounding box center [438, 126] width 15 height 9
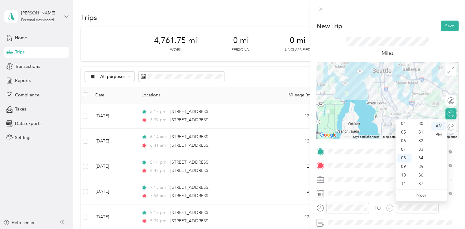
click at [420, 189] on li "Now" at bounding box center [421, 195] width 10 height 12
click at [421, 182] on div "37" at bounding box center [421, 183] width 15 height 9
click at [443, 25] on button "Save" at bounding box center [450, 26] width 18 height 11
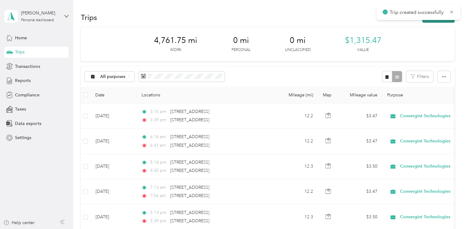
click at [439, 20] on button "New trip" at bounding box center [438, 17] width 32 height 11
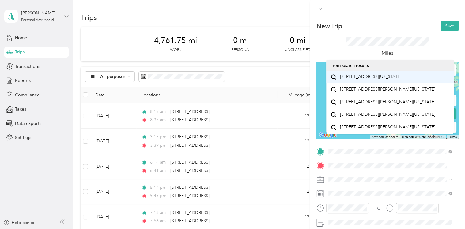
click at [372, 74] on span "[STREET_ADDRESS][US_STATE]" at bounding box center [370, 77] width 61 height 6
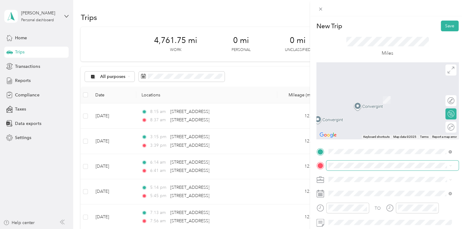
click at [350, 168] on span at bounding box center [392, 165] width 132 height 10
click at [366, 93] on span "[STREET_ADDRESS][US_STATE]" at bounding box center [370, 91] width 61 height 6
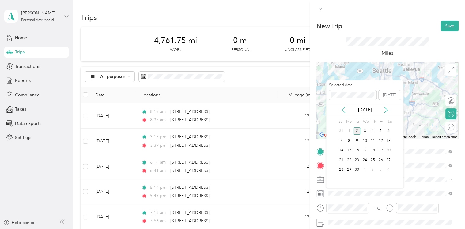
click at [344, 109] on icon at bounding box center [343, 110] width 6 height 6
click at [380, 167] on div "29" at bounding box center [381, 170] width 8 height 8
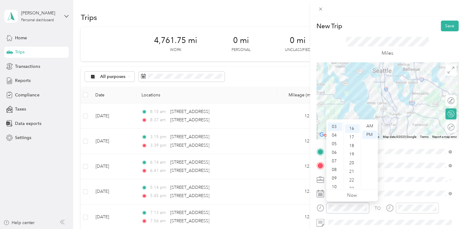
scroll to position [137, 0]
click at [352, 166] on div "21" at bounding box center [352, 169] width 15 height 9
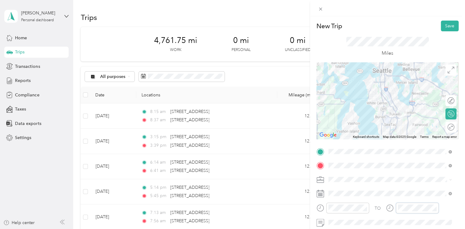
scroll to position [26, 0]
click at [423, 165] on div "48" at bounding box center [421, 165] width 15 height 9
click at [423, 165] on div "53" at bounding box center [421, 169] width 15 height 9
click at [436, 48] on div "Miles" at bounding box center [388, 46] width 142 height 31
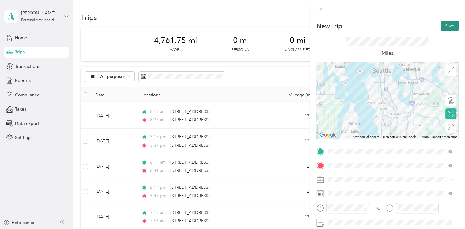
click at [451, 26] on button "Save" at bounding box center [450, 26] width 18 height 11
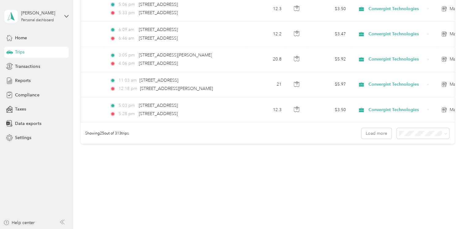
scroll to position [0, 0]
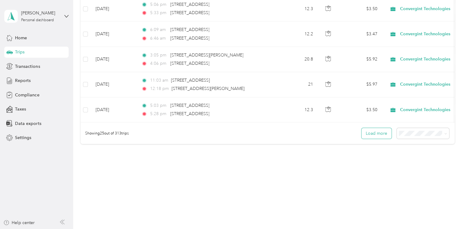
click at [372, 132] on button "Load more" at bounding box center [377, 133] width 30 height 11
click at [370, 133] on button "Load more" at bounding box center [377, 133] width 30 height 11
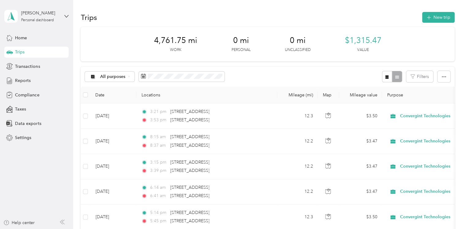
click at [36, 52] on div "Trips" at bounding box center [36, 52] width 64 height 11
click at [29, 78] on span "Reports" at bounding box center [23, 80] width 16 height 6
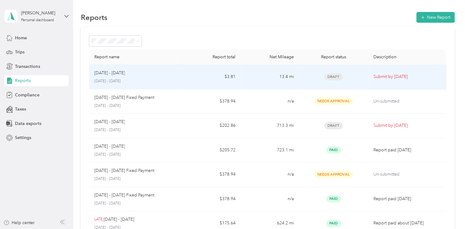
click at [259, 78] on td "13.4 mi" at bounding box center [270, 77] width 58 height 25
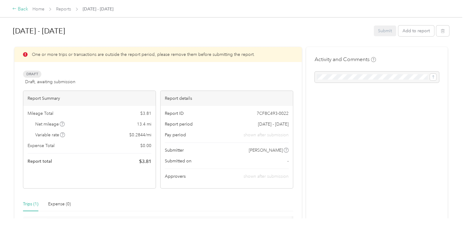
click at [16, 9] on icon at bounding box center [14, 8] width 4 height 4
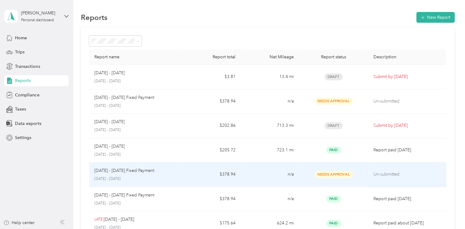
click at [169, 171] on div "[DATE] - [DATE] Fixed Payment" at bounding box center [135, 170] width 83 height 7
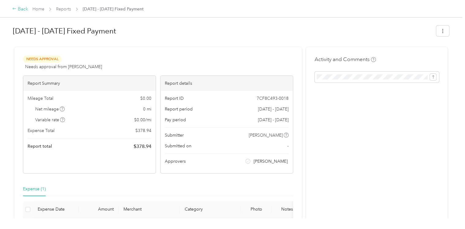
click at [18, 7] on div "Back" at bounding box center [20, 9] width 16 height 7
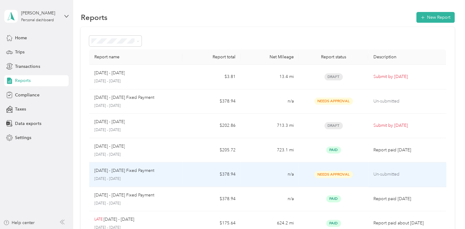
click at [185, 169] on td "$378.94" at bounding box center [211, 174] width 58 height 25
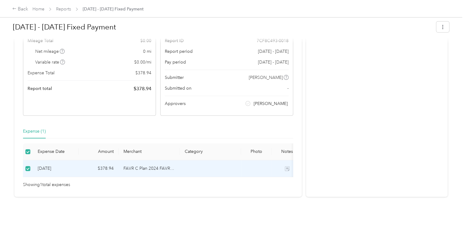
scroll to position [0, 35]
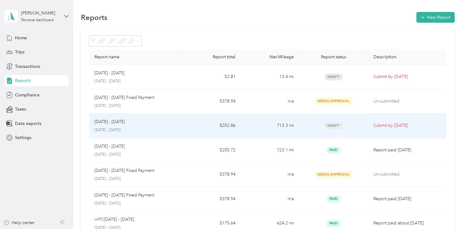
click at [190, 122] on td "$202.86" at bounding box center [211, 125] width 58 height 25
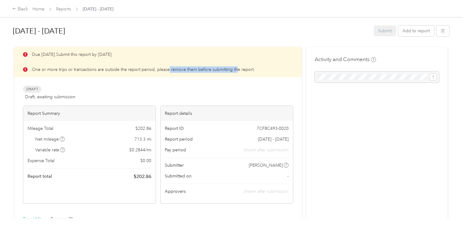
drag, startPoint x: 167, startPoint y: 69, endPoint x: 236, endPoint y: 70, distance: 69.6
click at [236, 70] on p "One or more trips or transactions are outside the report period, please remove …" at bounding box center [143, 69] width 223 height 6
click at [169, 78] on div "Due [DATE]. Submit this report by [DATE] One or more trips or transactions are …" at bounding box center [158, 125] width 270 height 156
click at [18, 8] on div "Back" at bounding box center [20, 9] width 16 height 7
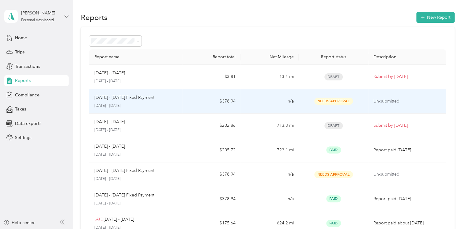
click at [190, 119] on td "$202.86" at bounding box center [211, 125] width 58 height 25
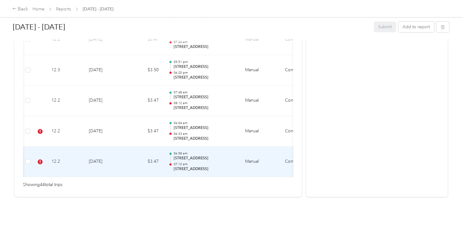
scroll to position [0, 103]
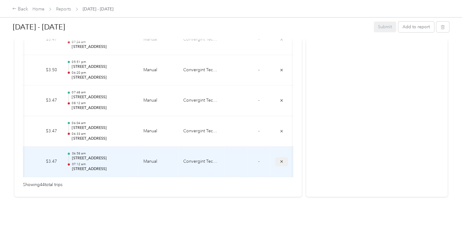
click at [281, 160] on icon "submit" at bounding box center [281, 161] width 2 height 2
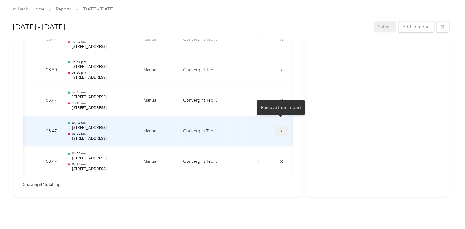
click at [281, 129] on icon "submit" at bounding box center [281, 130] width 2 height 2
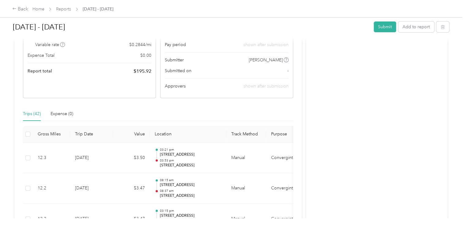
scroll to position [0, 0]
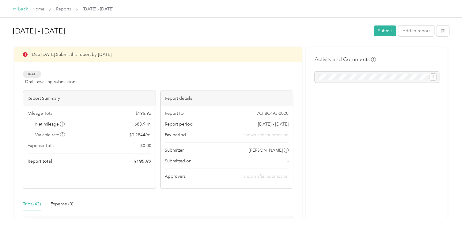
click at [22, 8] on div "Back" at bounding box center [20, 9] width 16 height 7
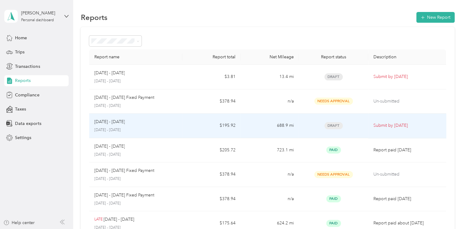
click at [254, 115] on td "688.9 mi" at bounding box center [270, 125] width 58 height 25
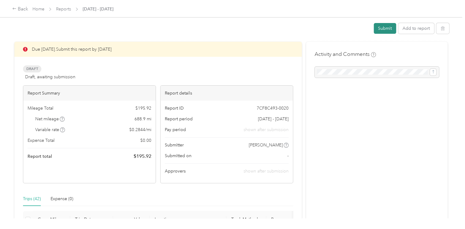
click at [380, 28] on button "Submit" at bounding box center [385, 28] width 22 height 11
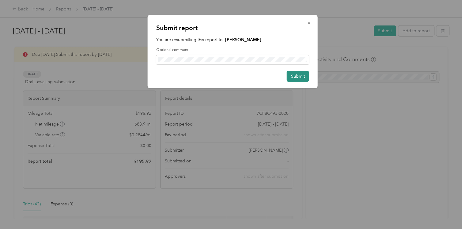
click at [303, 75] on button "Submit" at bounding box center [298, 76] width 22 height 11
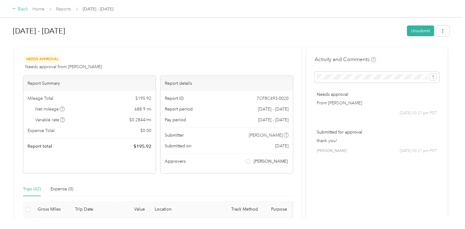
click at [23, 10] on div "Back" at bounding box center [20, 9] width 16 height 7
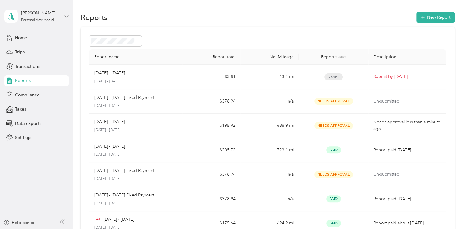
click at [30, 31] on div "[PERSON_NAME] Personal dashboard Home Trips Transactions Reports Compliance Tax…" at bounding box center [36, 71] width 64 height 143
click at [37, 36] on div "Home" at bounding box center [36, 37] width 64 height 11
